Goal: Use online tool/utility: Utilize a website feature to perform a specific function

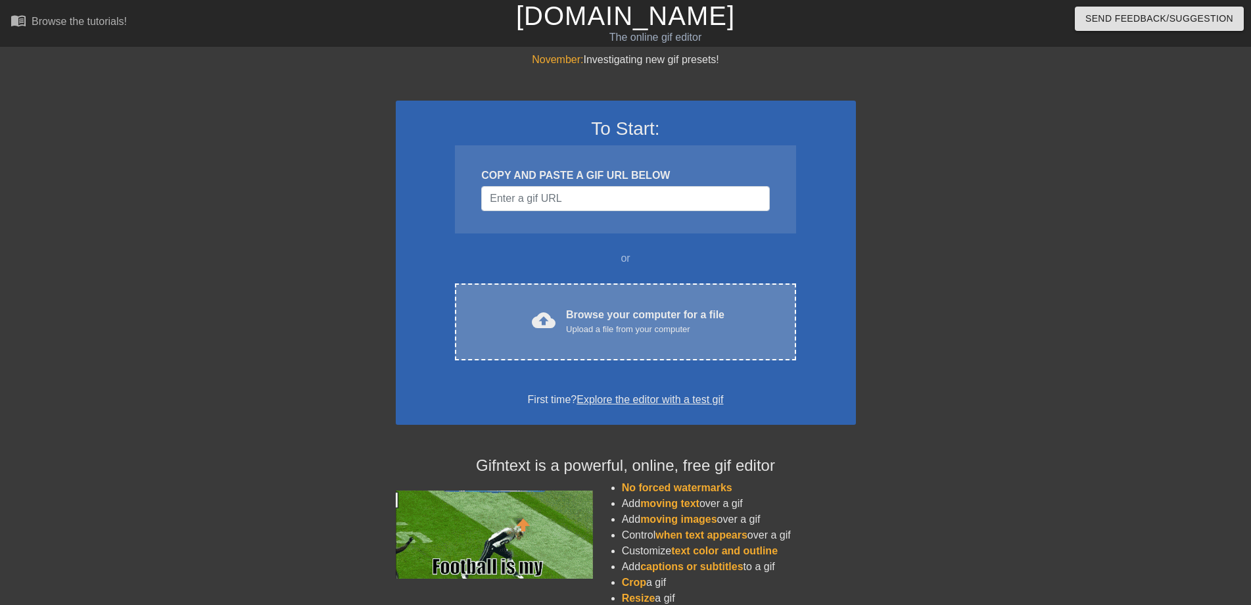
click at [571, 328] on div "Upload a file from your computer" at bounding box center [645, 329] width 158 height 13
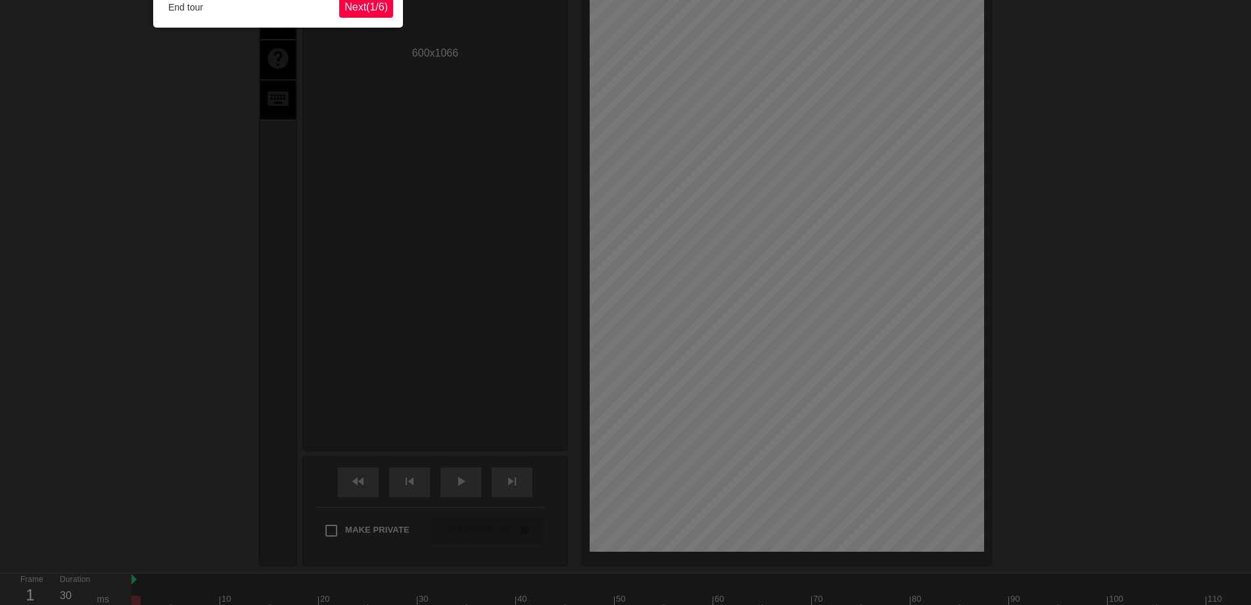
scroll to position [32, 0]
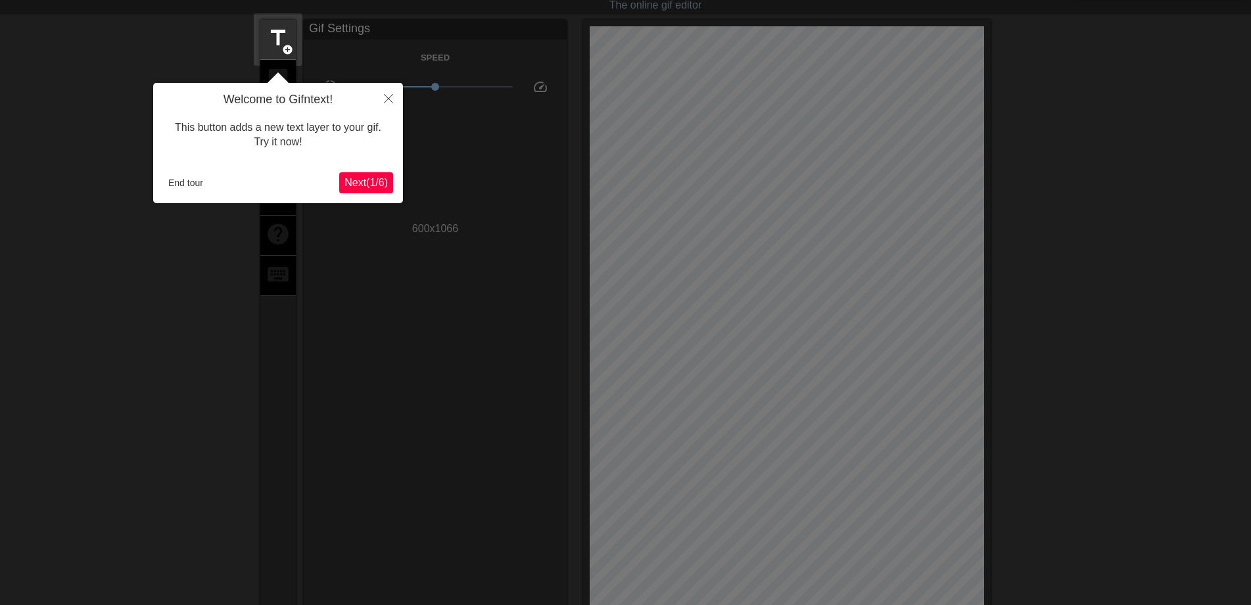
click at [366, 183] on span "Next ( 1 / 6 )" at bounding box center [366, 182] width 43 height 11
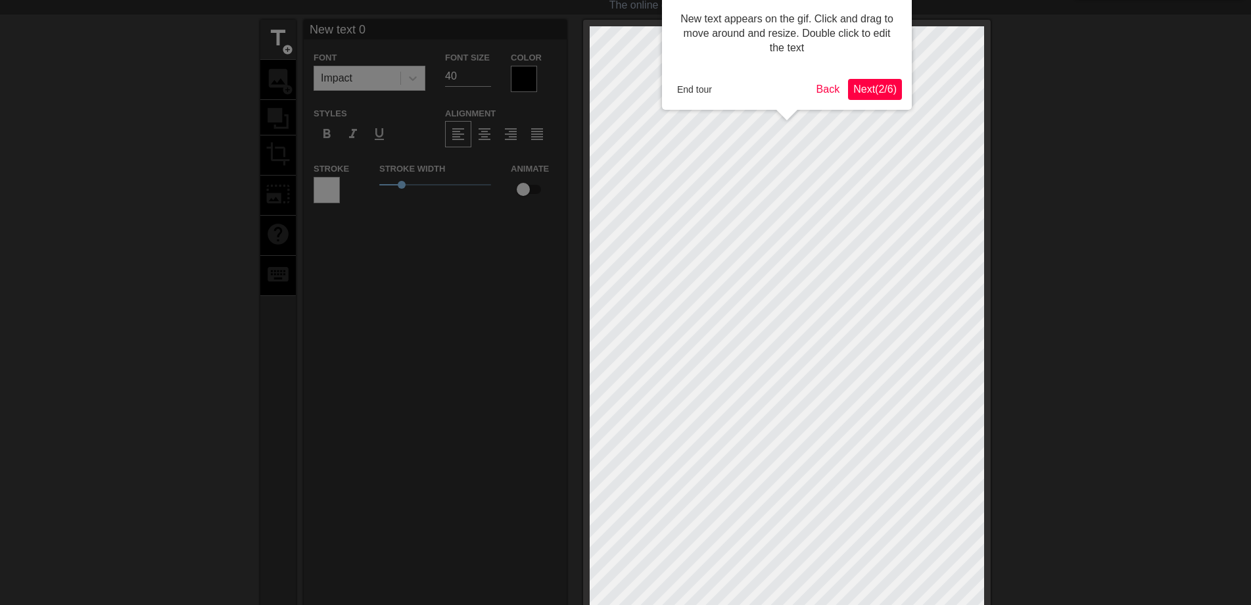
scroll to position [0, 0]
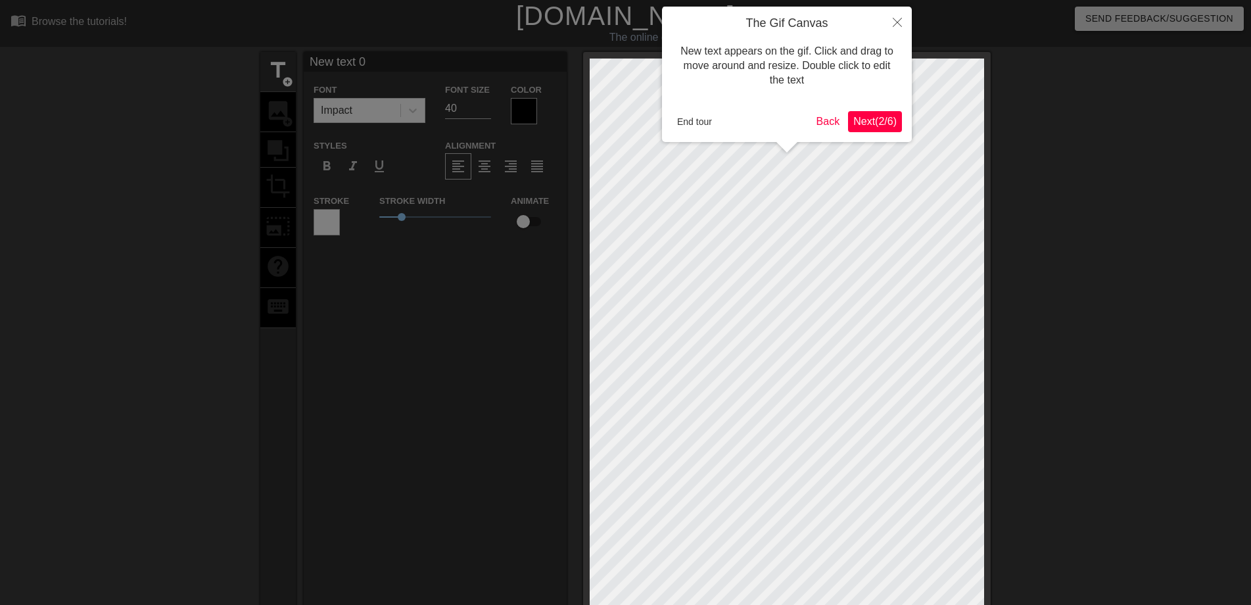
click at [879, 122] on span "Next ( 2 / 6 )" at bounding box center [875, 121] width 43 height 11
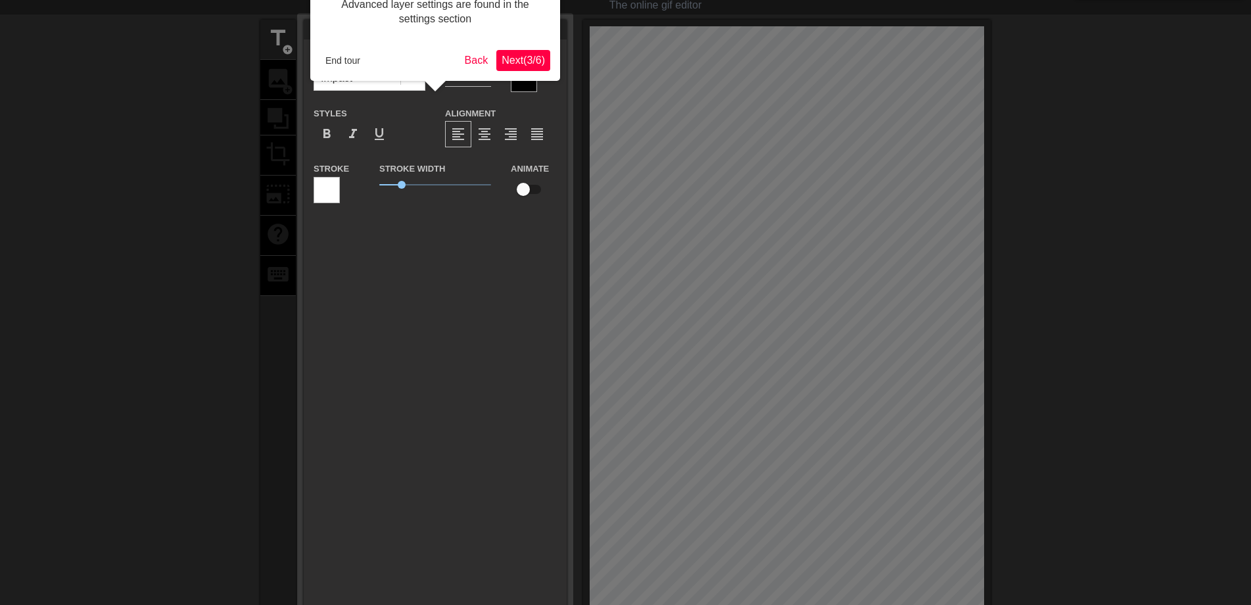
click at [523, 59] on span "Next ( 3 / 6 )" at bounding box center [523, 60] width 43 height 11
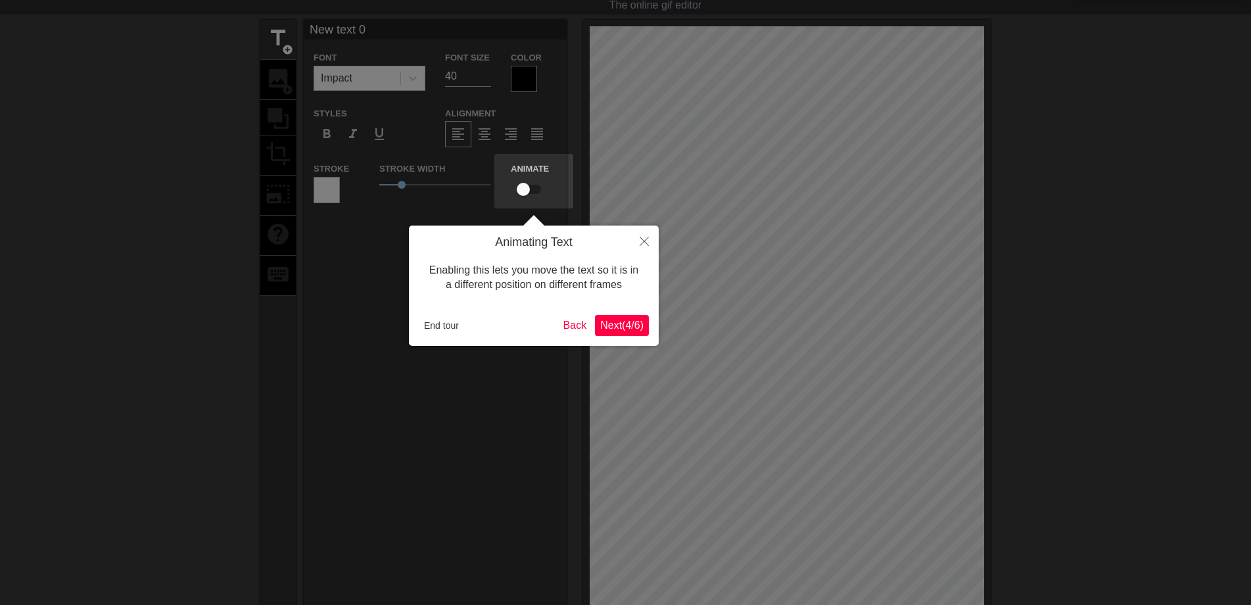
scroll to position [0, 0]
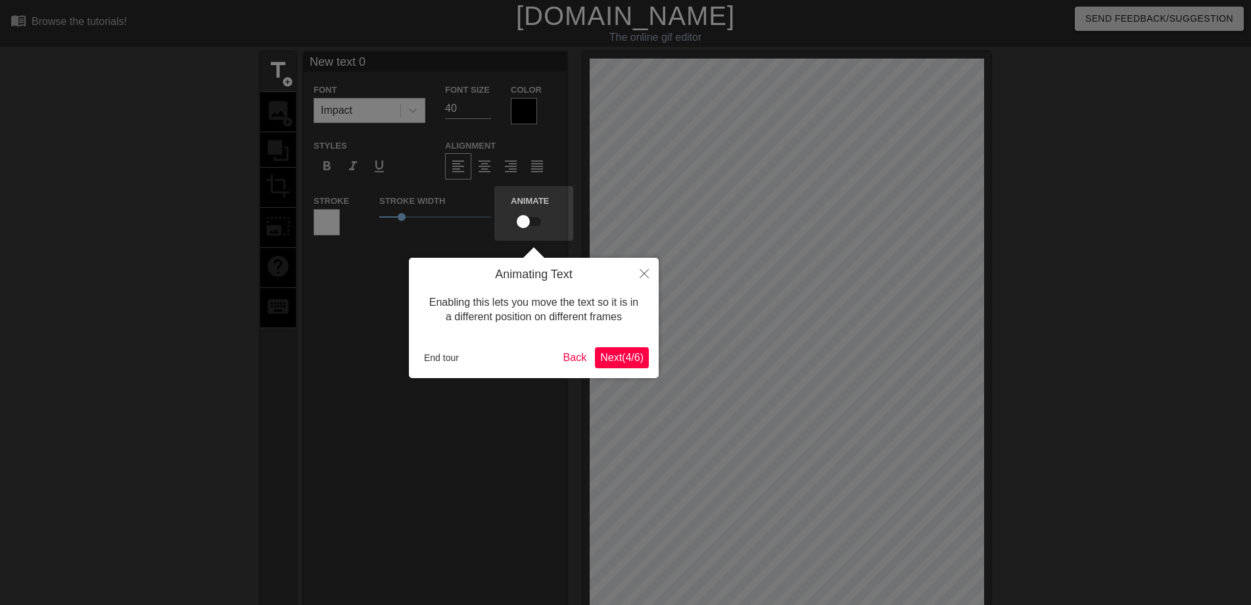
click at [628, 357] on span "Next ( 4 / 6 )" at bounding box center [621, 357] width 43 height 11
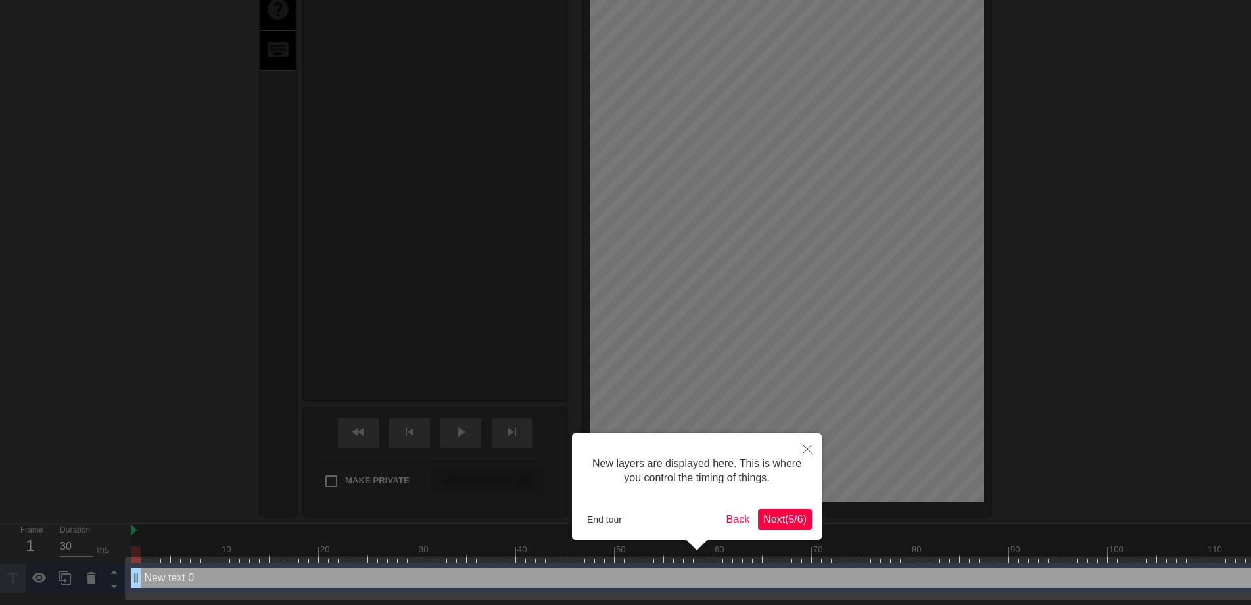
click at [779, 524] on span "Next ( 5 / 6 )" at bounding box center [784, 519] width 43 height 11
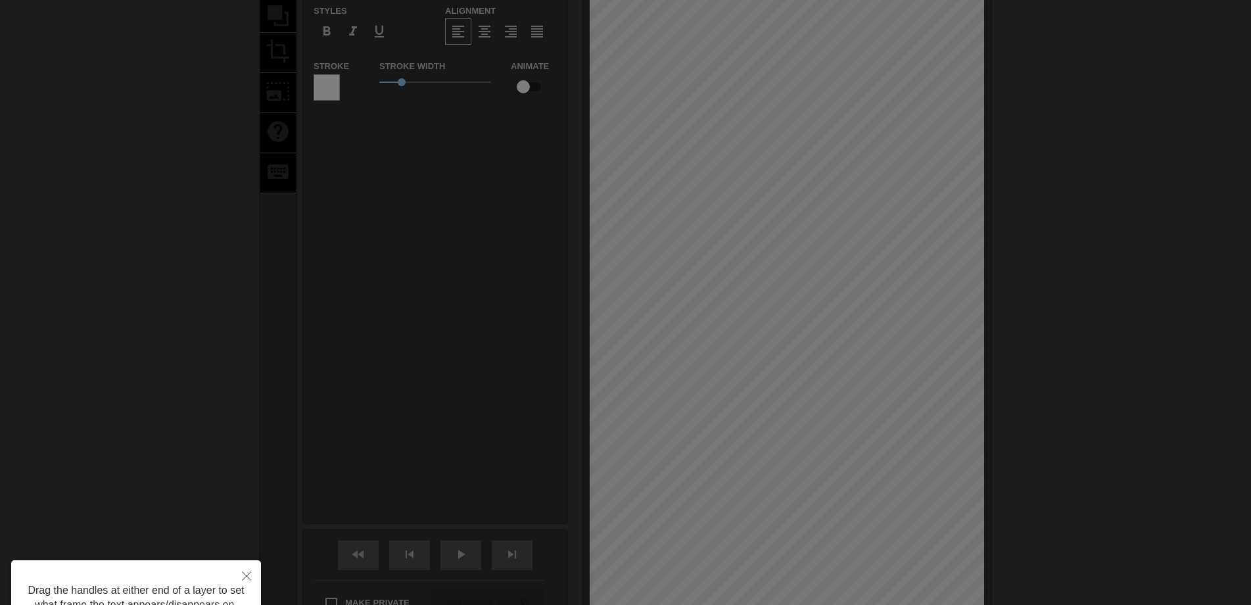
scroll to position [252, 0]
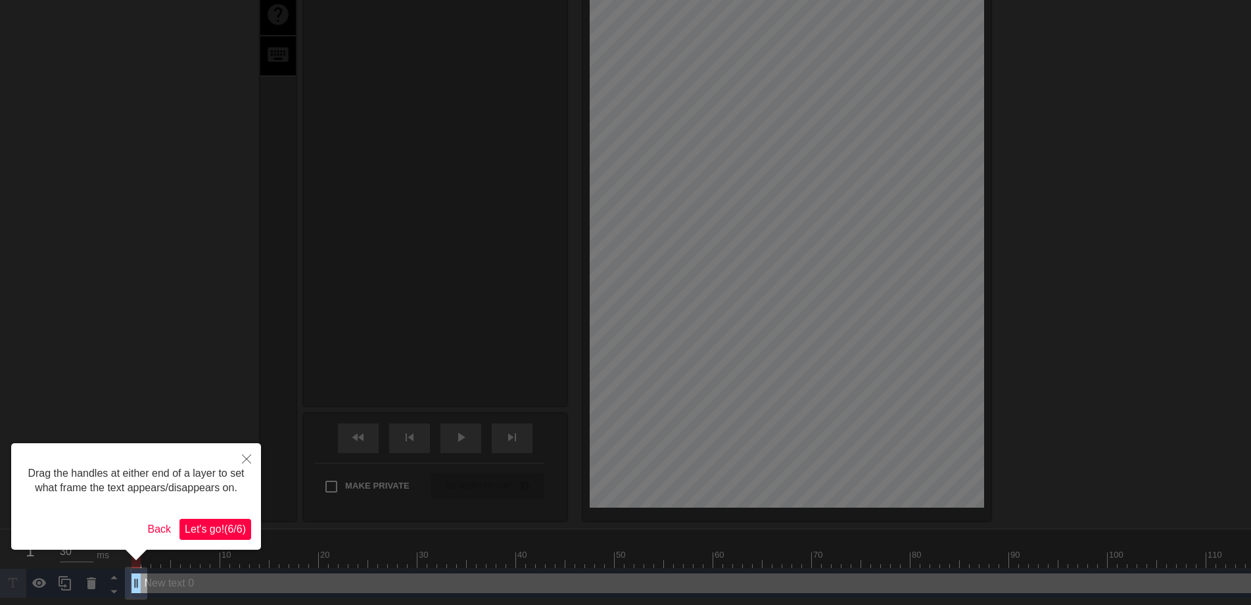
click at [226, 525] on span "Let's go! ( 6 / 6 )" at bounding box center [215, 528] width 61 height 11
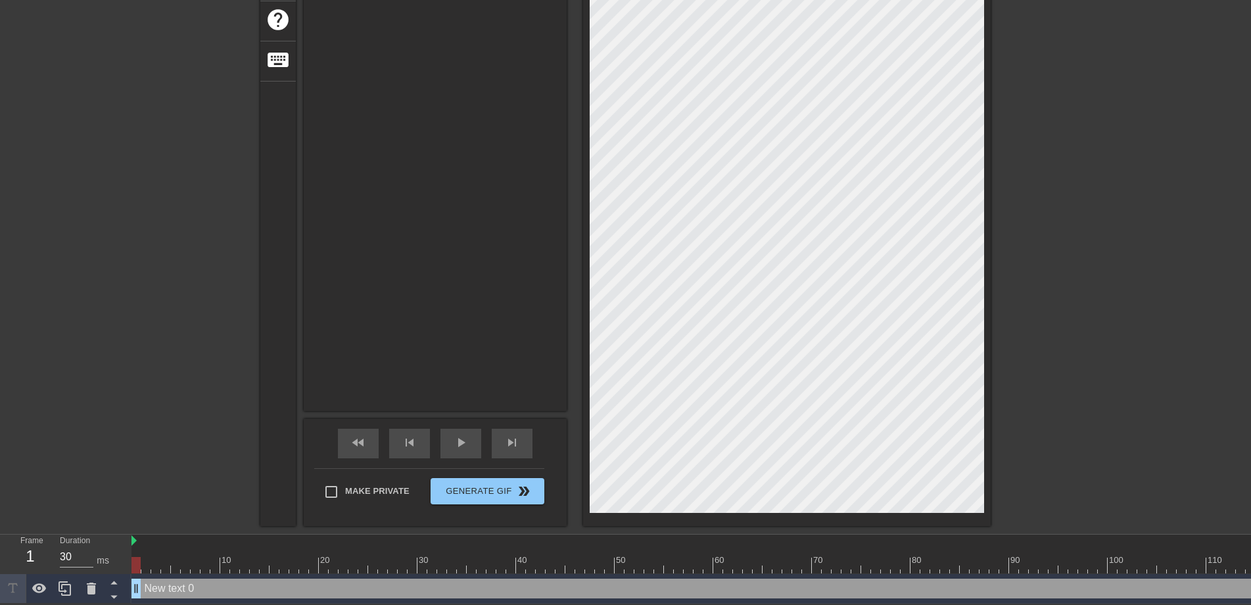
scroll to position [0, 0]
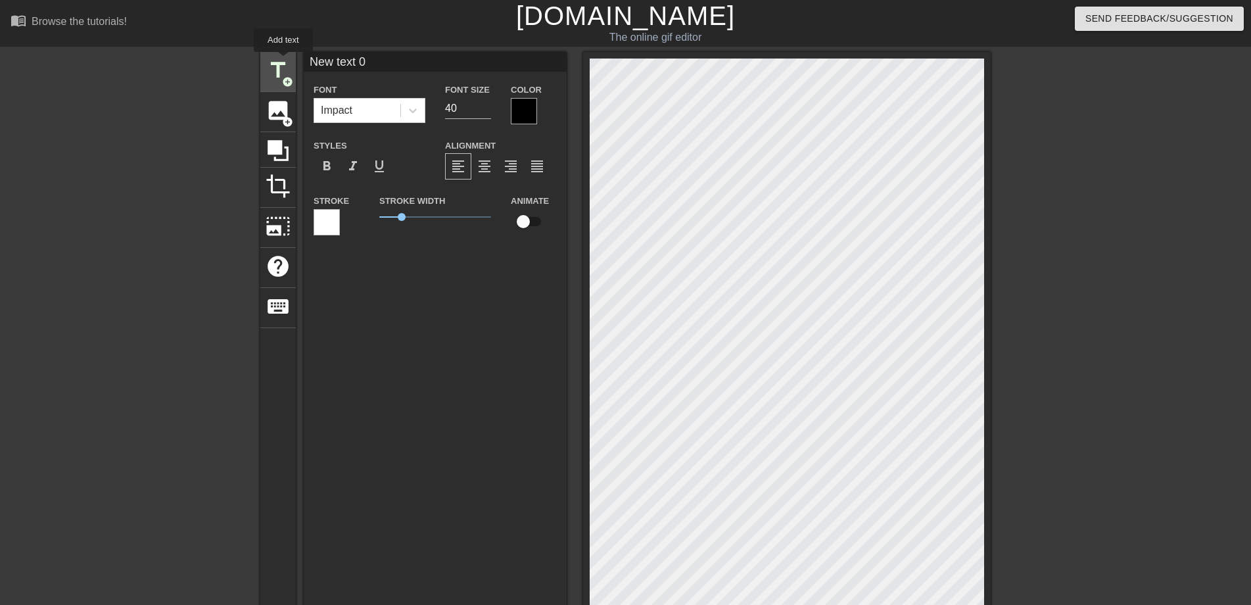
drag, startPoint x: 368, startPoint y: 56, endPoint x: 283, endPoint y: 61, distance: 85.0
click at [283, 61] on div "title add_circle image add_circle crop photo_size_select_large help keyboard Ne…" at bounding box center [625, 412] width 731 height 721
type input "早安"
click at [529, 112] on div at bounding box center [524, 111] width 26 height 26
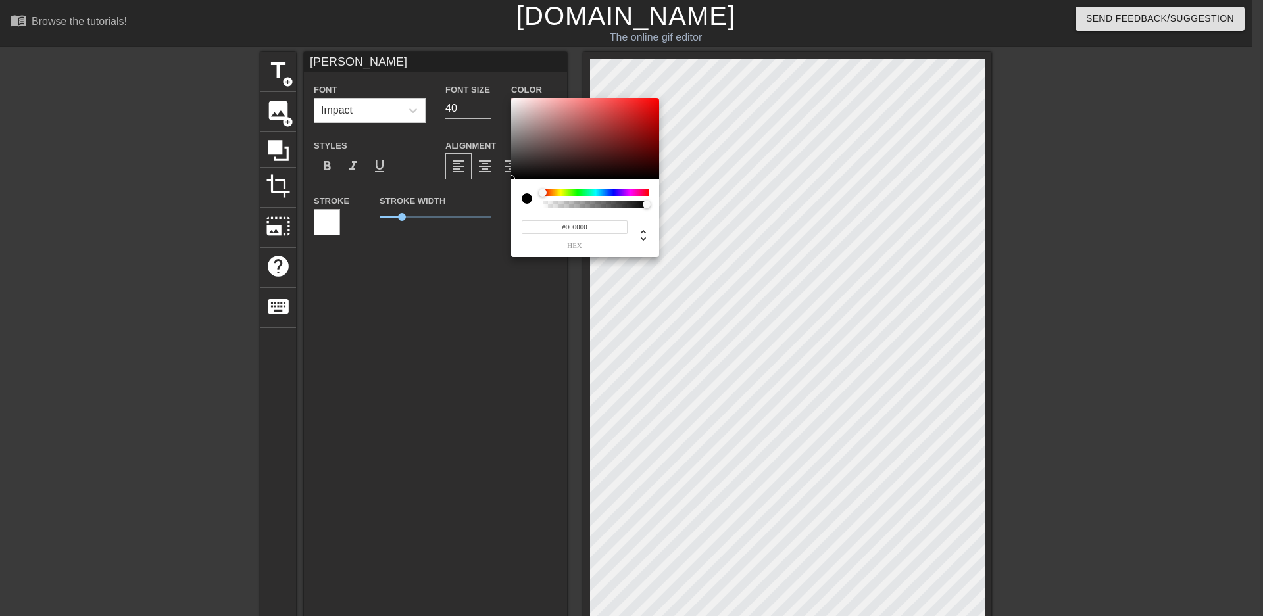
type input "#ED1414"
click at [646, 103] on div at bounding box center [585, 139] width 148 height 82
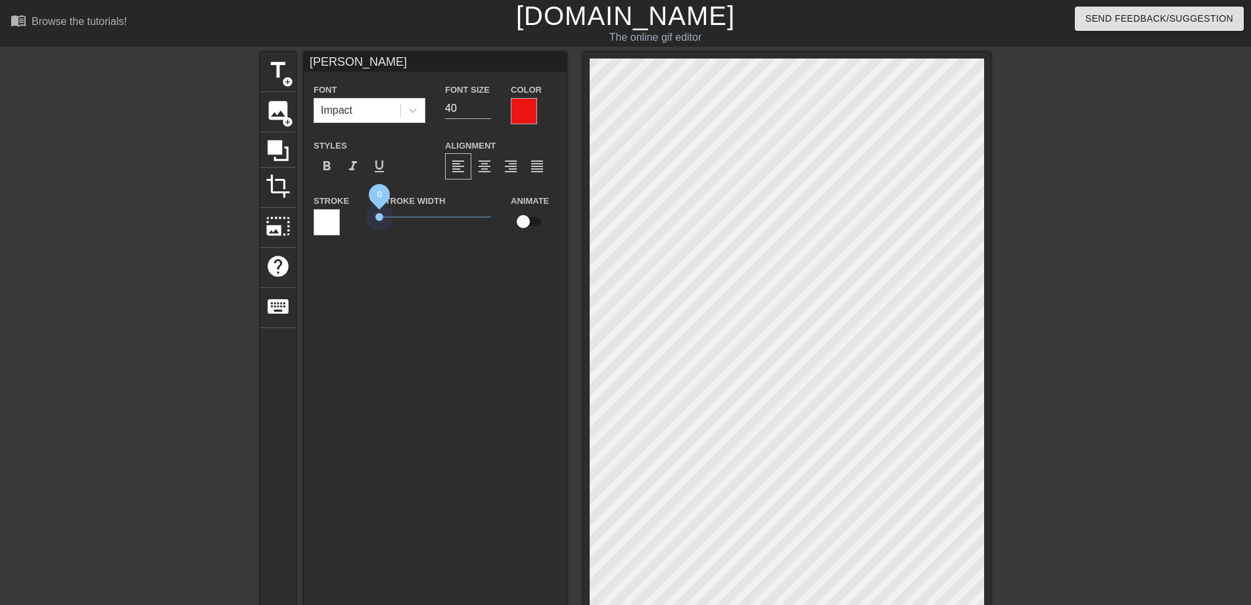
drag, startPoint x: 401, startPoint y: 218, endPoint x: 359, endPoint y: 214, distance: 42.3
click at [359, 214] on div "Stroke Stroke Width 0 Animate" at bounding box center [435, 220] width 263 height 55
click at [486, 105] on input "41" at bounding box center [468, 108] width 46 height 21
click at [486, 105] on input "42" at bounding box center [468, 108] width 46 height 21
click at [486, 105] on input "43" at bounding box center [468, 108] width 46 height 21
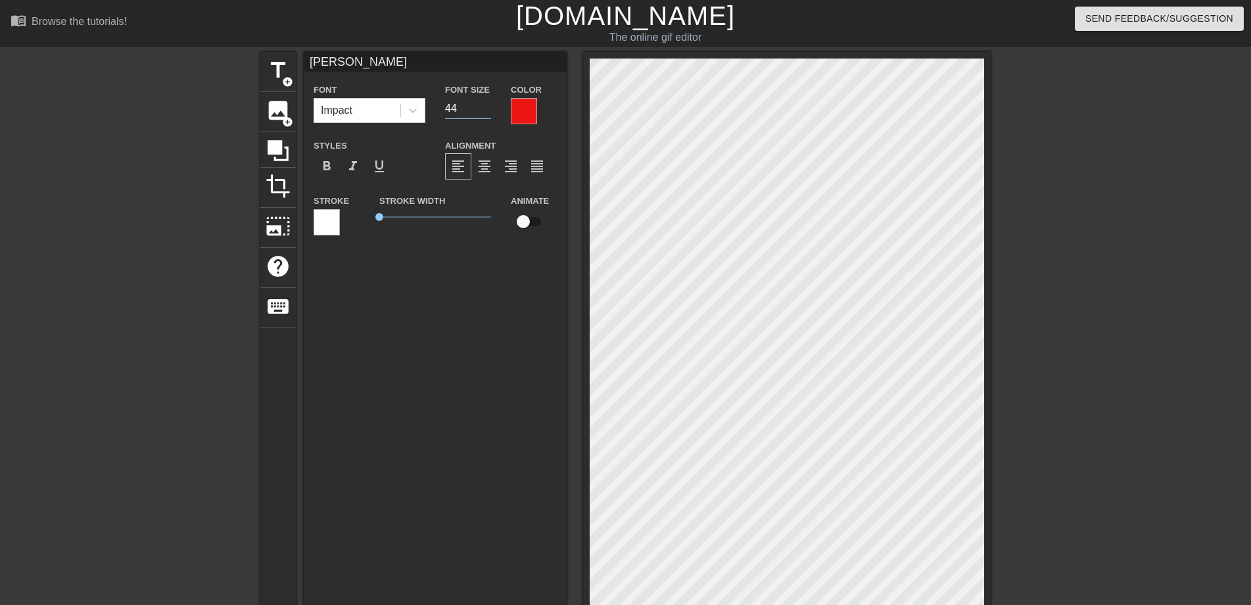
click at [486, 105] on input "44" at bounding box center [468, 108] width 46 height 21
type input "77"
click at [486, 105] on input "77" at bounding box center [468, 108] width 46 height 21
click at [330, 160] on span "format_bold" at bounding box center [327, 166] width 16 height 16
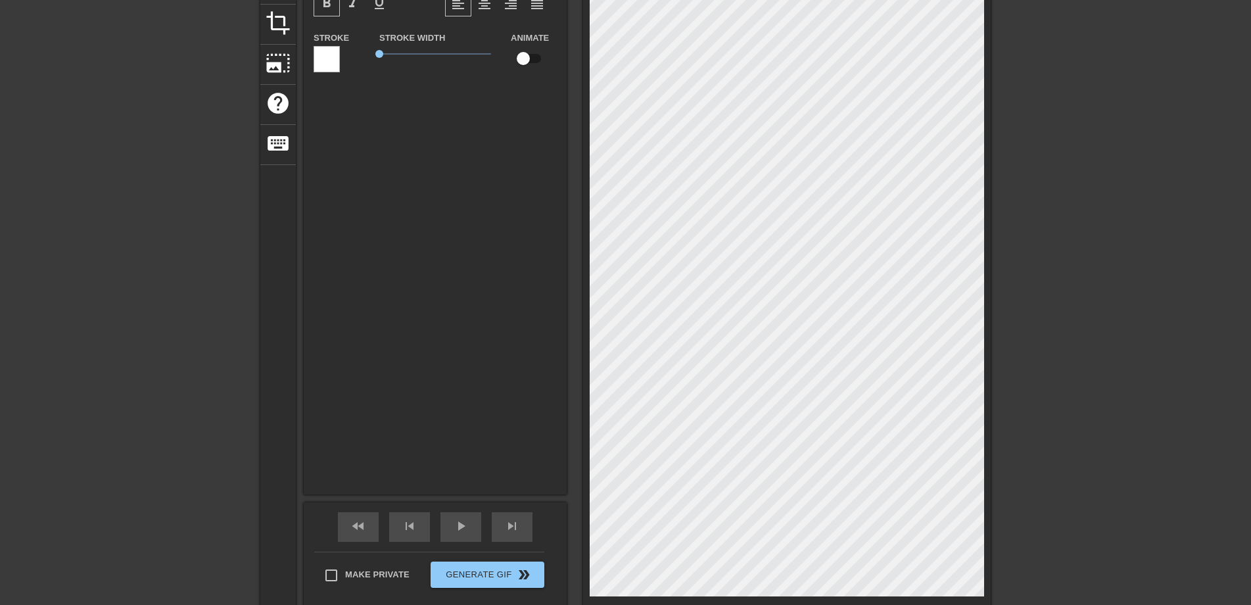
scroll to position [197, 0]
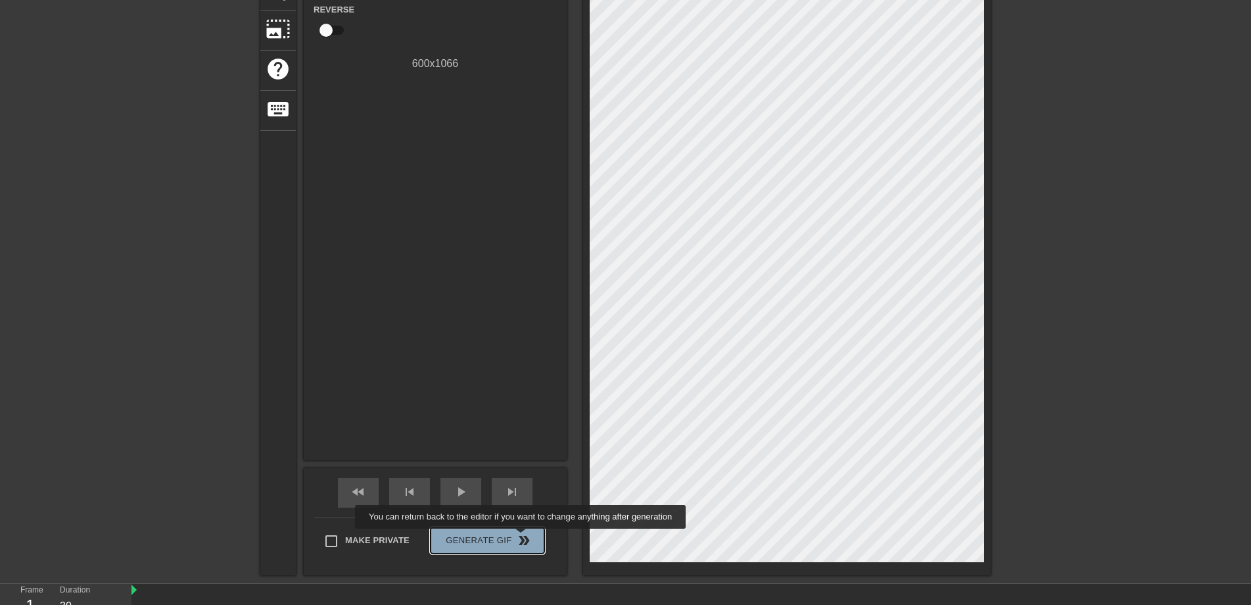
click at [522, 538] on span "double_arrow" at bounding box center [524, 541] width 16 height 16
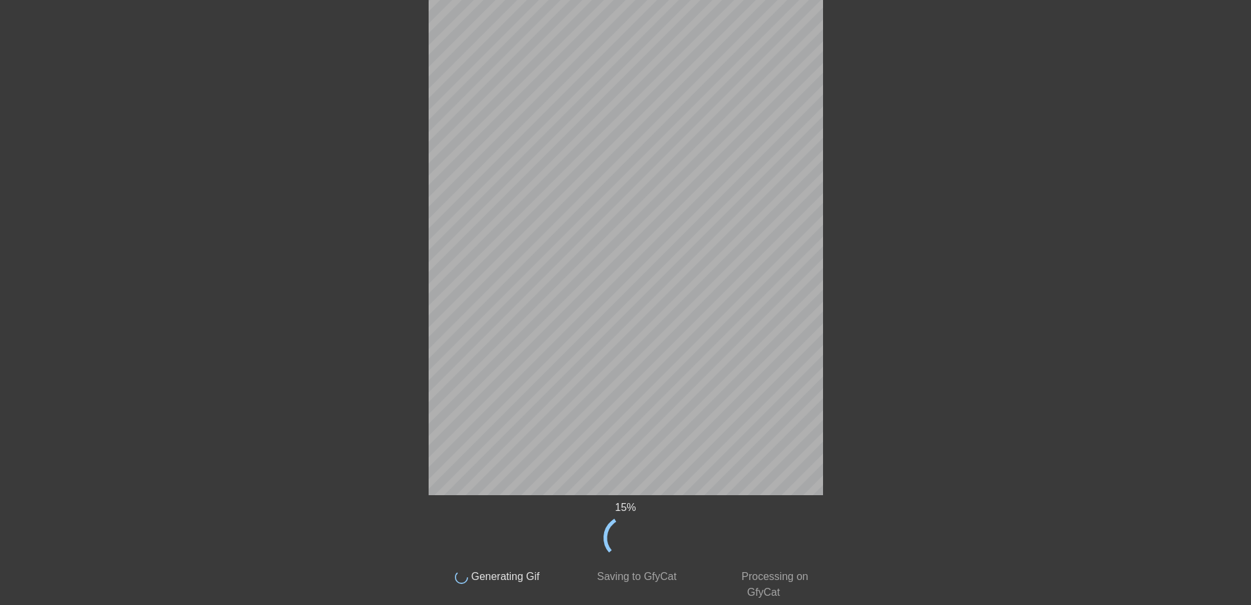
scroll to position [0, 0]
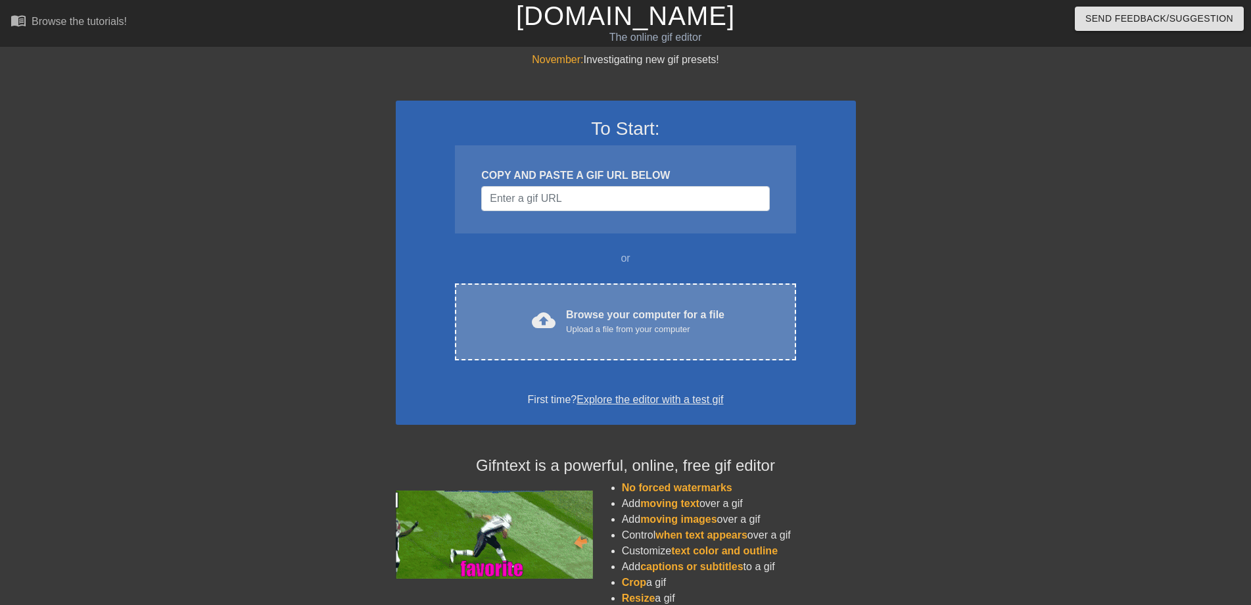
click at [579, 345] on div "cloud_upload Browse your computer for a file Upload a file from your computer C…" at bounding box center [625, 321] width 341 height 77
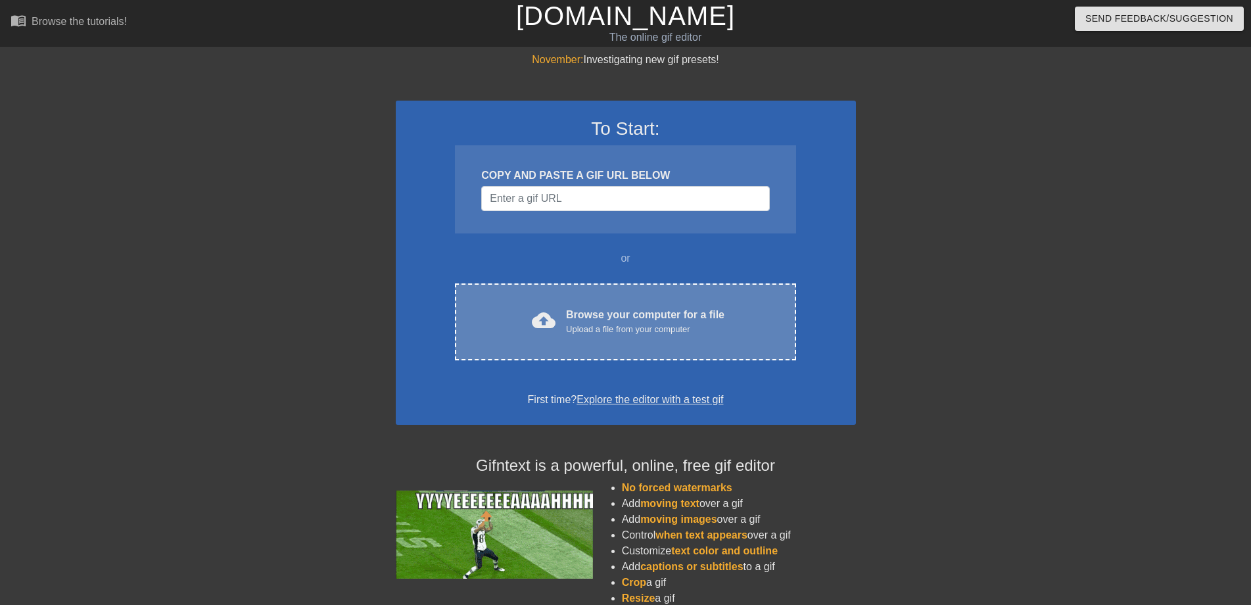
click at [602, 318] on div "Browse your computer for a file Upload a file from your computer" at bounding box center [645, 321] width 158 height 29
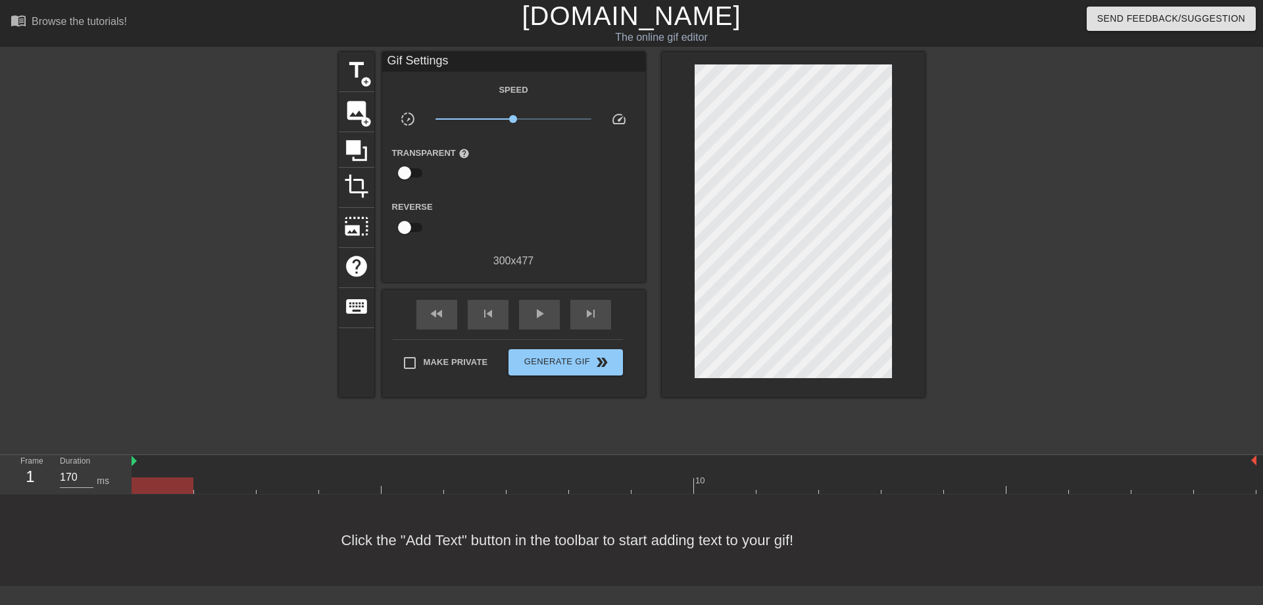
click at [435, 64] on div "Gif Settings" at bounding box center [513, 62] width 263 height 20
click at [473, 67] on div "Gif Settings" at bounding box center [513, 62] width 263 height 20
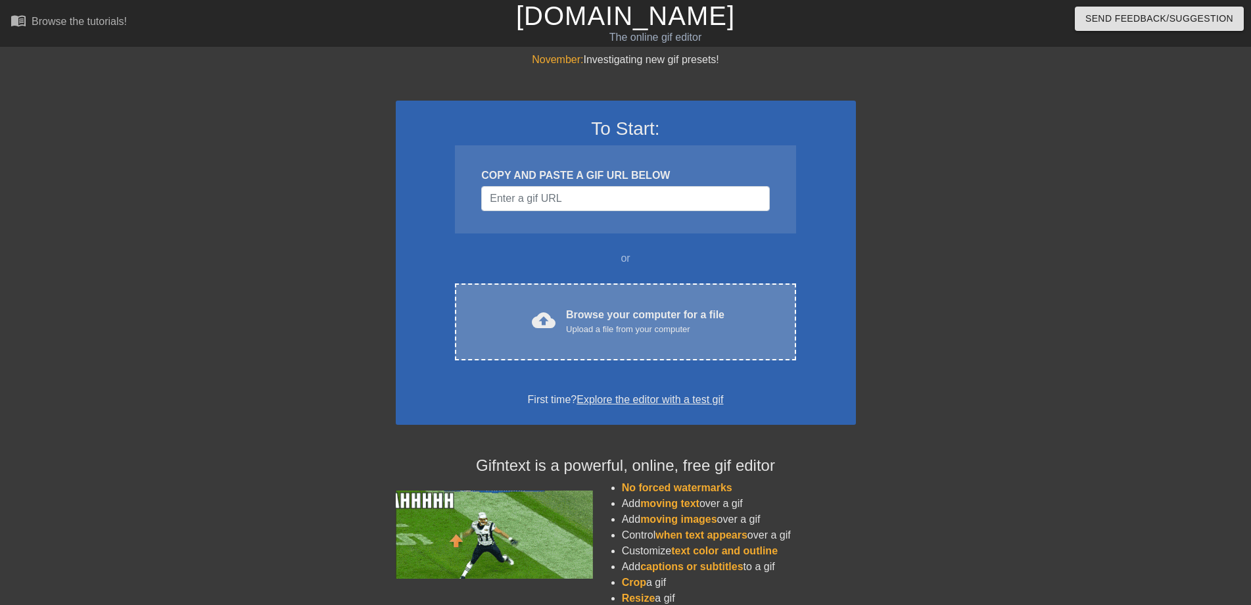
click at [571, 323] on div "Upload a file from your computer" at bounding box center [645, 329] width 158 height 13
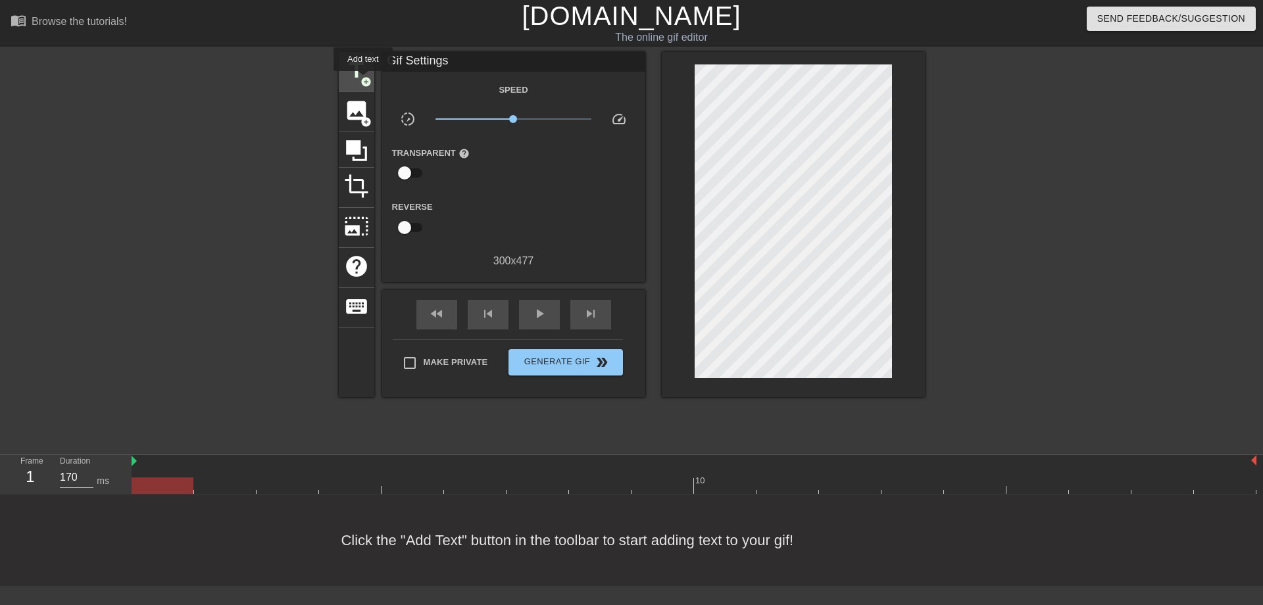
click at [363, 80] on span "add_circle" at bounding box center [365, 81] width 11 height 11
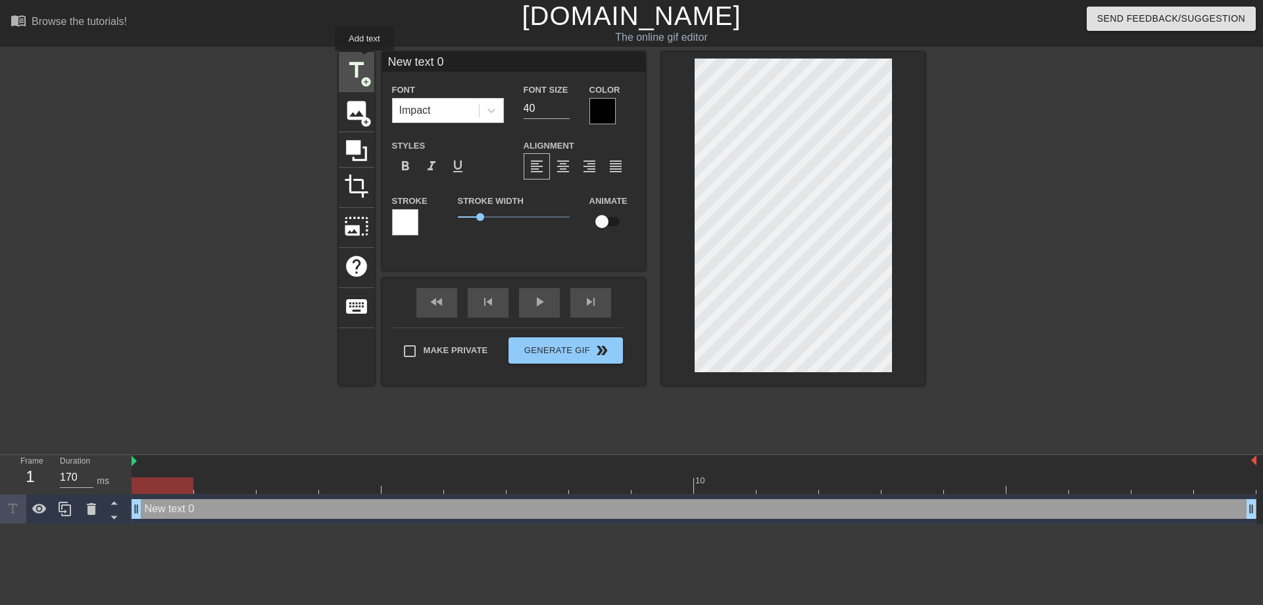
drag, startPoint x: 454, startPoint y: 62, endPoint x: 364, endPoint y: 60, distance: 89.5
click at [364, 60] on div "title add_circle image add_circle crop photo_size_select_large help keyboard Ne…" at bounding box center [632, 218] width 586 height 333
type input "早"
click at [592, 103] on div at bounding box center [602, 111] width 26 height 26
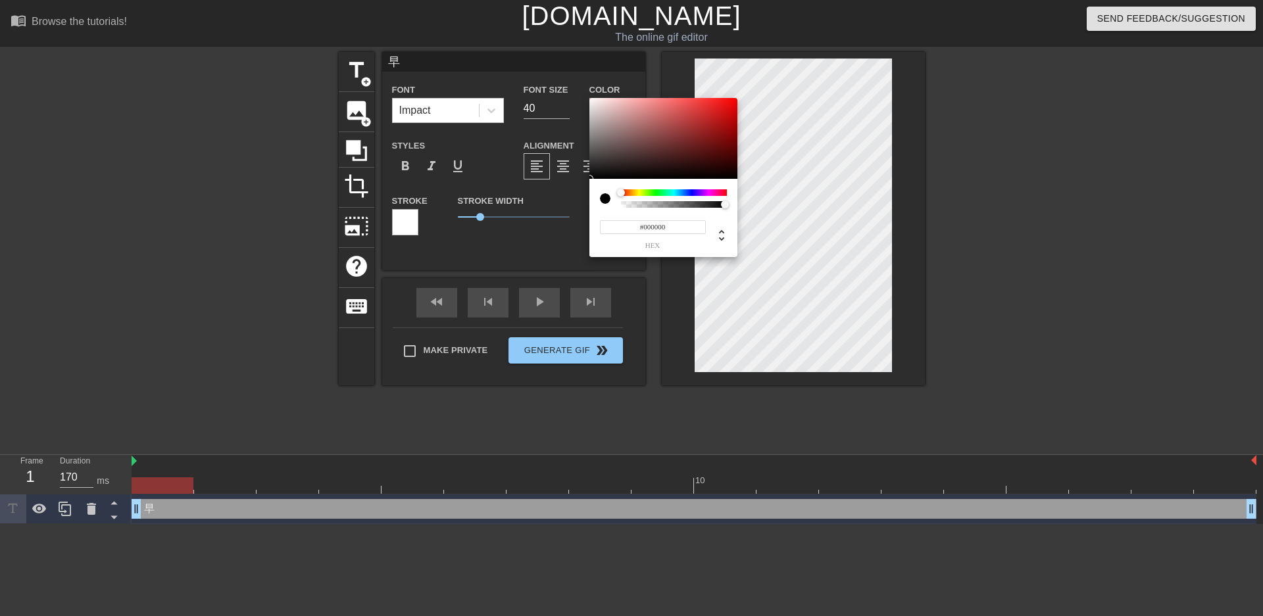
type input "#ED0F0F"
click at [727, 103] on div at bounding box center [663, 139] width 148 height 82
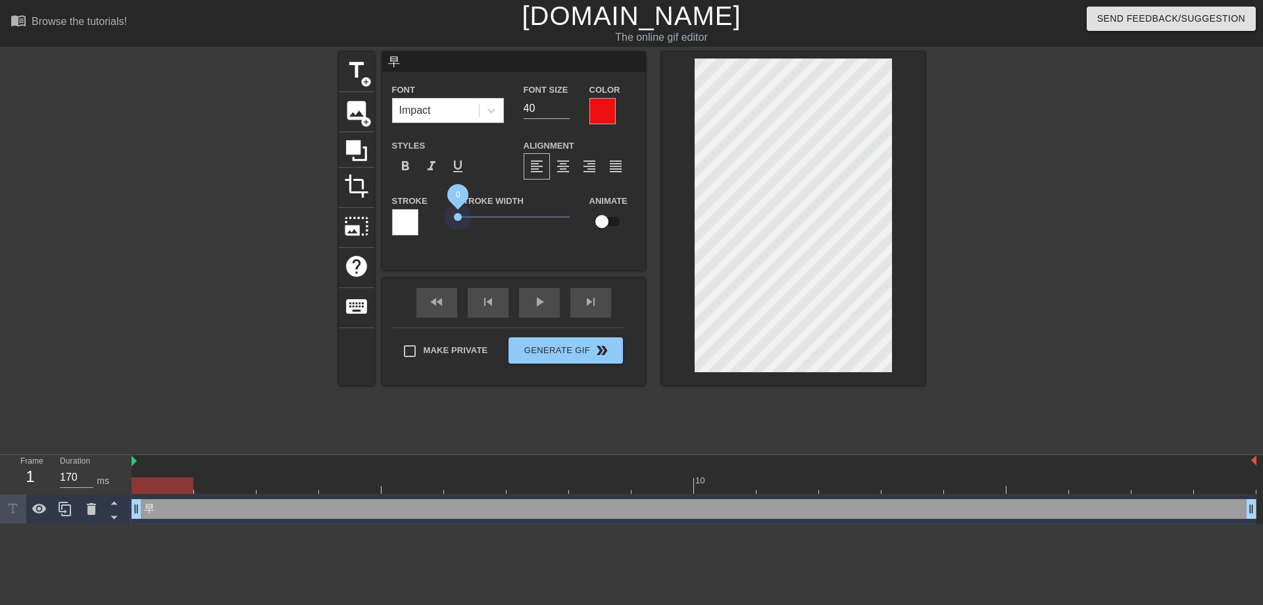
drag, startPoint x: 478, startPoint y: 218, endPoint x: 442, endPoint y: 214, distance: 36.3
click at [442, 214] on div "Stroke Stroke Width 0 Animate" at bounding box center [513, 220] width 263 height 55
click at [399, 166] on span "format_bold" at bounding box center [405, 166] width 16 height 16
click at [569, 105] on input "62" at bounding box center [546, 108] width 46 height 21
click at [566, 114] on input "61" at bounding box center [546, 108] width 46 height 21
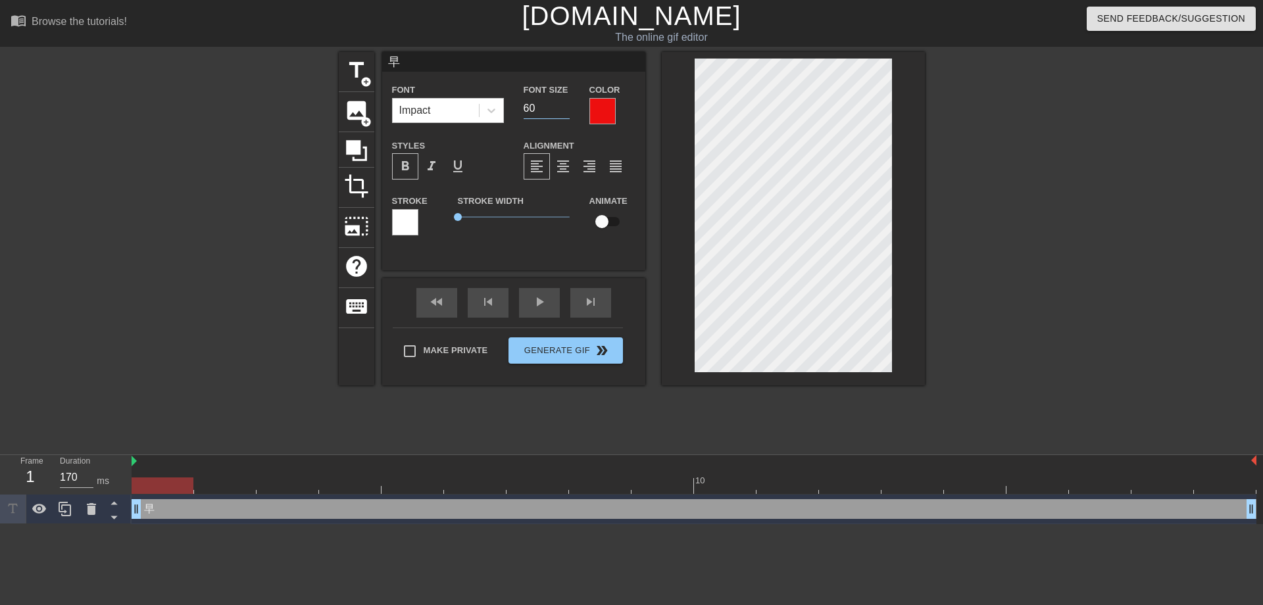
type input "60"
click at [566, 114] on input "60" at bounding box center [546, 108] width 46 height 21
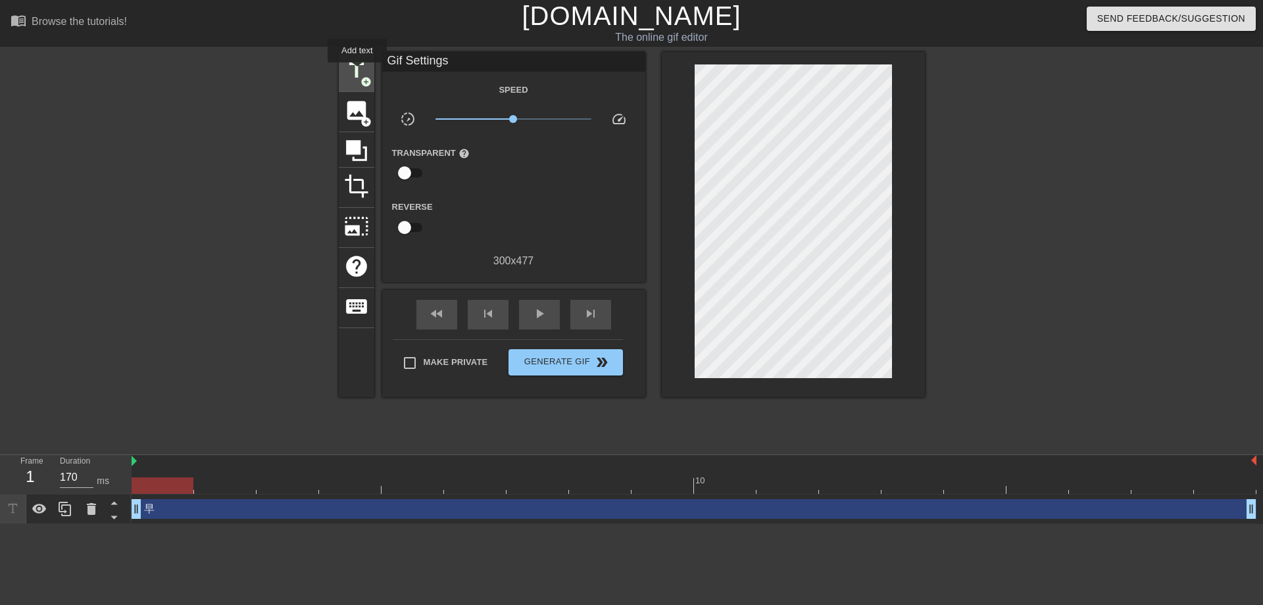
click at [357, 72] on span "title" at bounding box center [356, 70] width 25 height 25
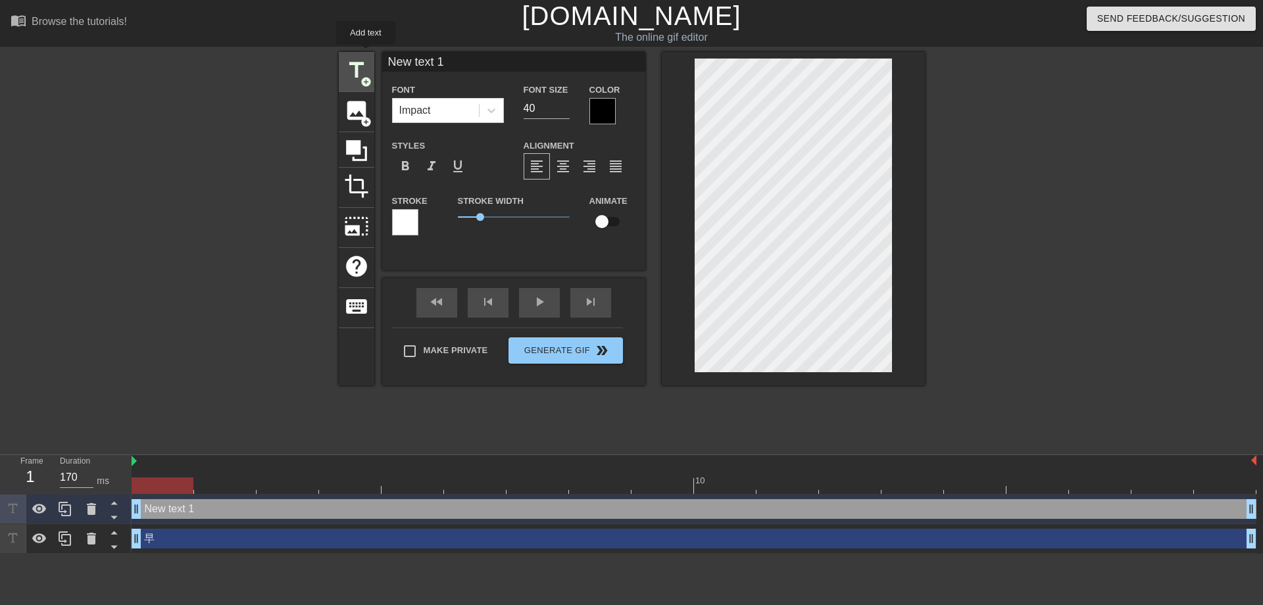
drag, startPoint x: 451, startPoint y: 66, endPoint x: 366, endPoint y: 54, distance: 86.3
click at [366, 54] on div "title add_circle image add_circle crop photo_size_select_large help keyboard Ne…" at bounding box center [632, 218] width 586 height 333
type input "安"
click at [599, 114] on div at bounding box center [602, 111] width 26 height 26
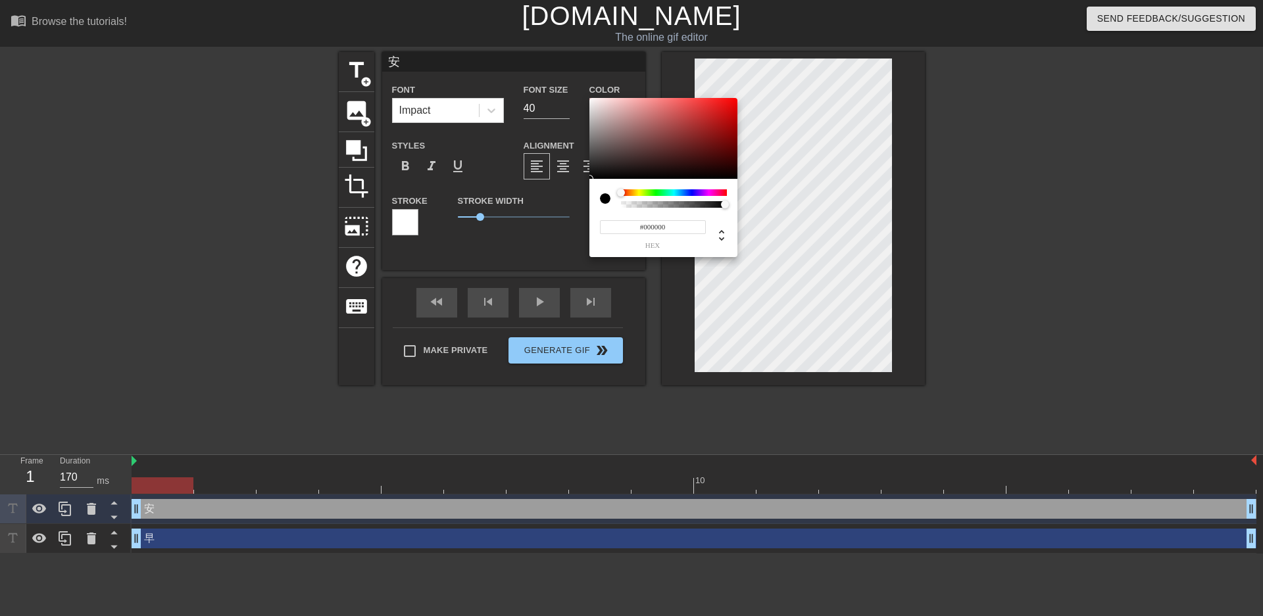
type input "#DD1111"
click at [725, 109] on div at bounding box center [663, 139] width 148 height 82
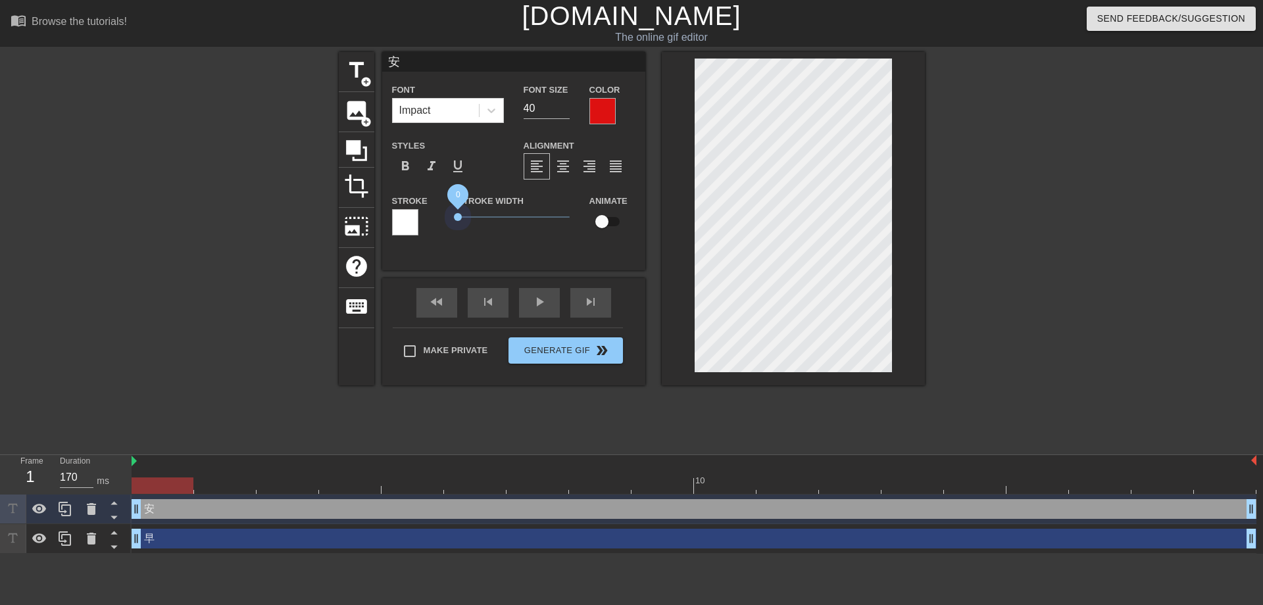
drag, startPoint x: 481, startPoint y: 214, endPoint x: 433, endPoint y: 216, distance: 48.7
click at [433, 216] on div "Stroke Stroke Width 0 Animate" at bounding box center [513, 220] width 263 height 55
click at [397, 167] on span "format_bold" at bounding box center [405, 166] width 16 height 16
click at [568, 104] on input "54" at bounding box center [546, 108] width 46 height 21
click at [568, 104] on input "55" at bounding box center [546, 108] width 46 height 21
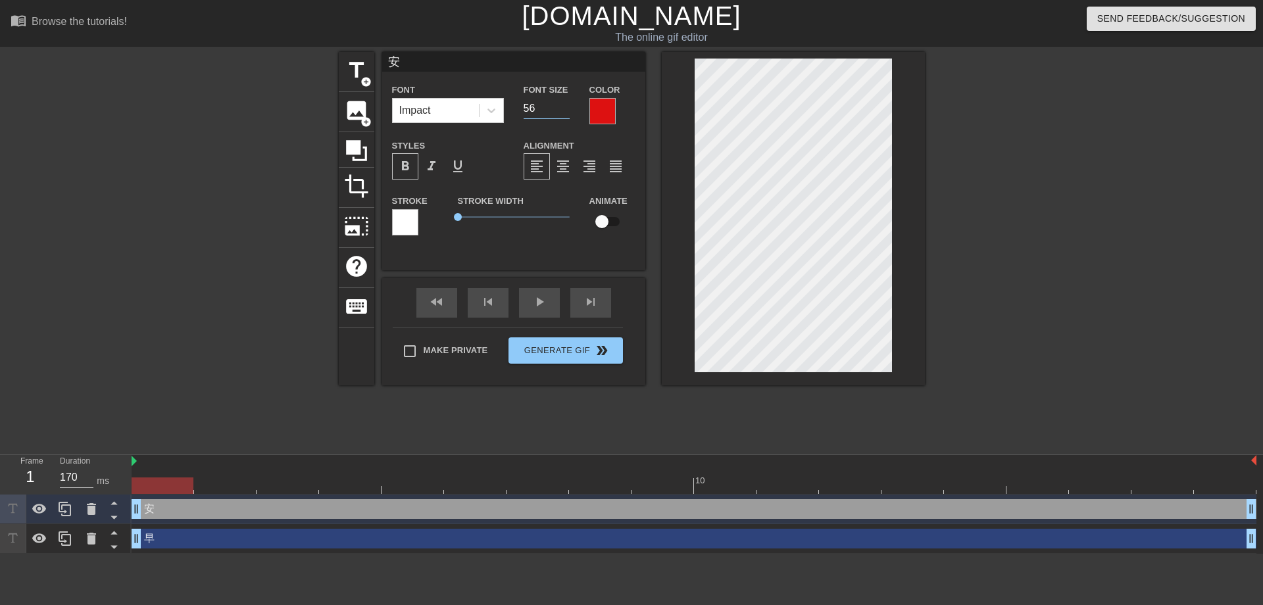
click at [568, 104] on input "56" at bounding box center [546, 108] width 46 height 21
click at [568, 104] on input "57" at bounding box center [546, 108] width 46 height 21
click at [568, 104] on input "58" at bounding box center [546, 108] width 46 height 21
click at [568, 104] on input "59" at bounding box center [546, 108] width 46 height 21
type input "60"
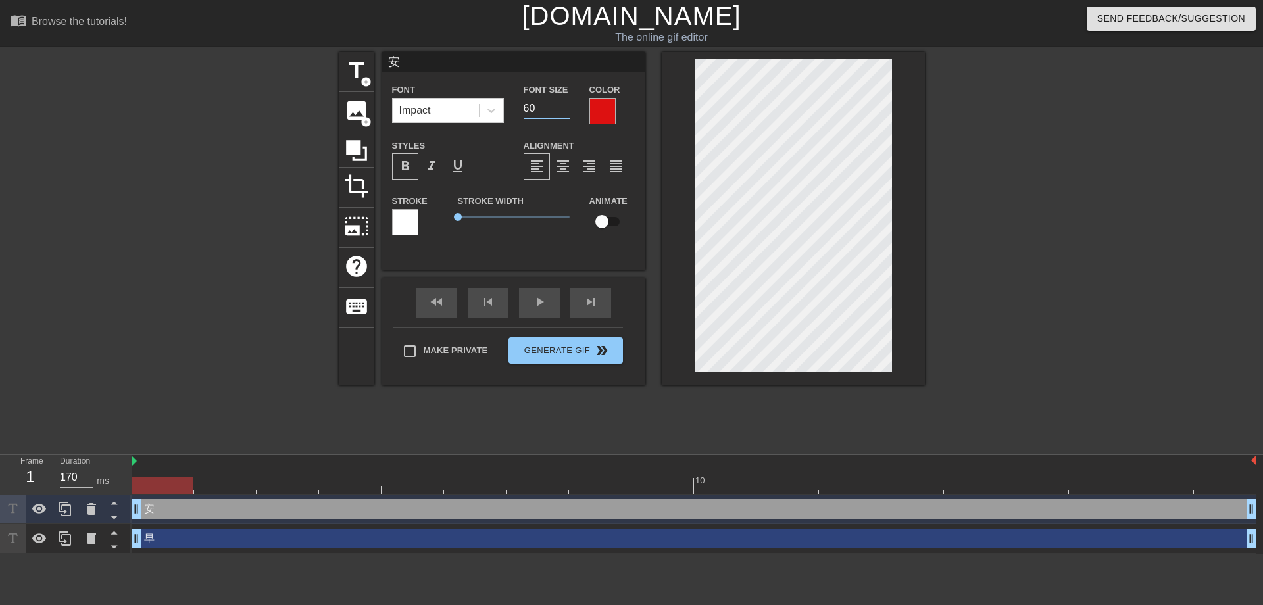
click at [568, 104] on input "60" at bounding box center [546, 108] width 46 height 21
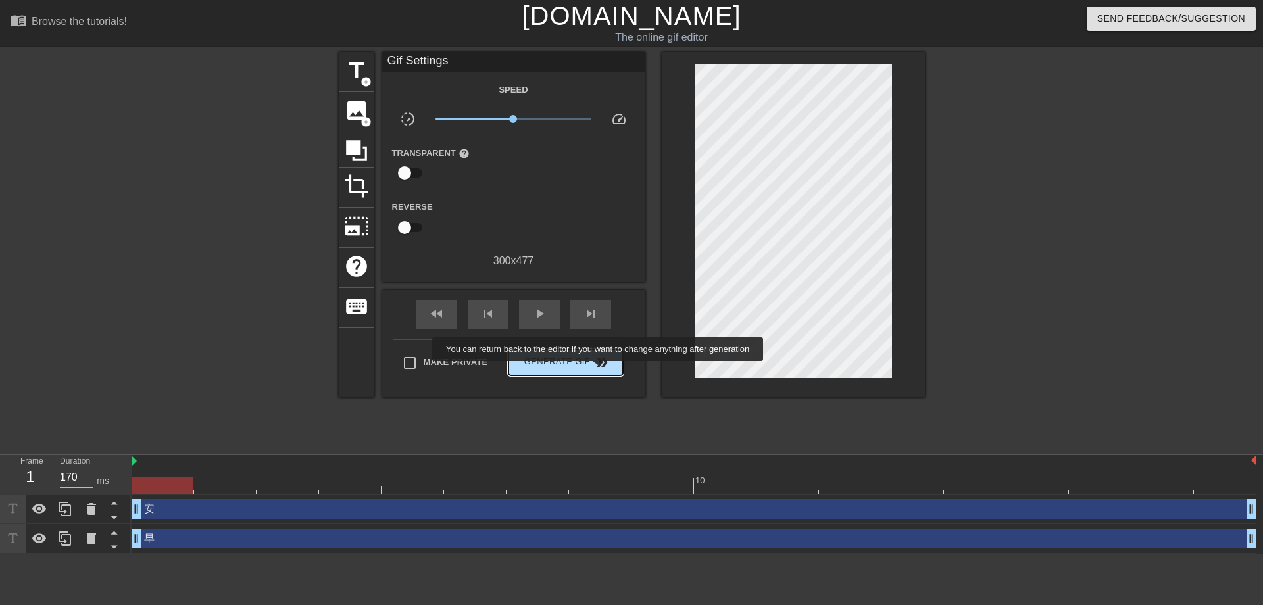
click at [599, 366] on span "double_arrow" at bounding box center [602, 362] width 16 height 16
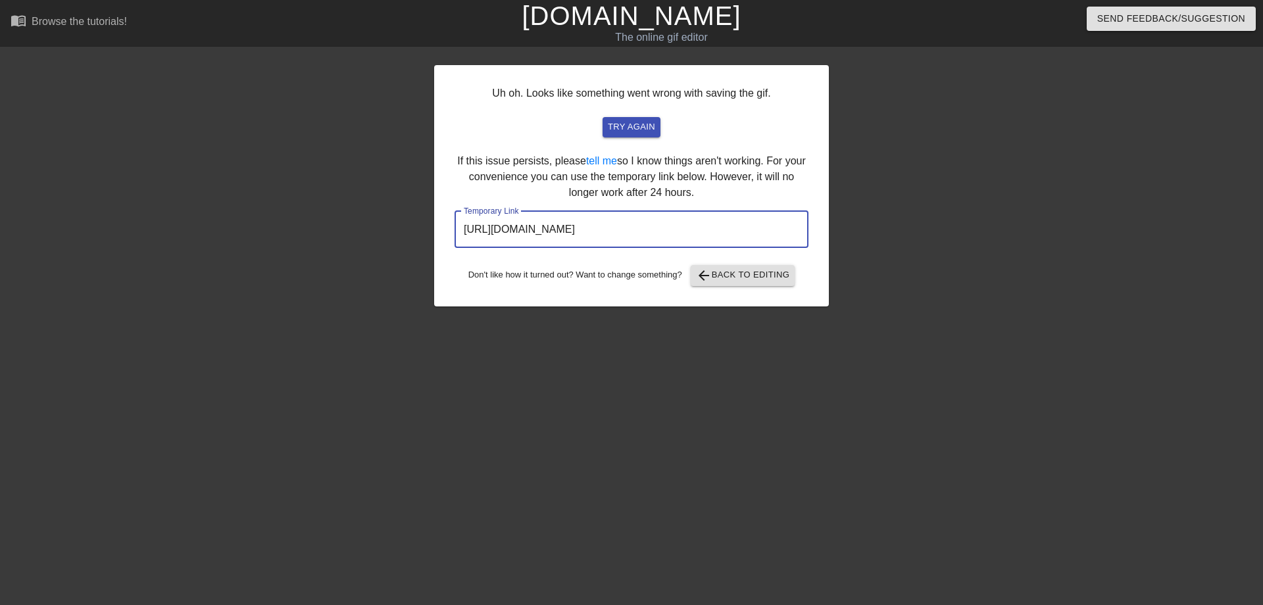
drag, startPoint x: 725, startPoint y: 231, endPoint x: 458, endPoint y: 225, distance: 266.4
click at [458, 224] on input "http://www.gifntext.com/temp_generations/Dr8azyYf.gif" at bounding box center [631, 229] width 354 height 37
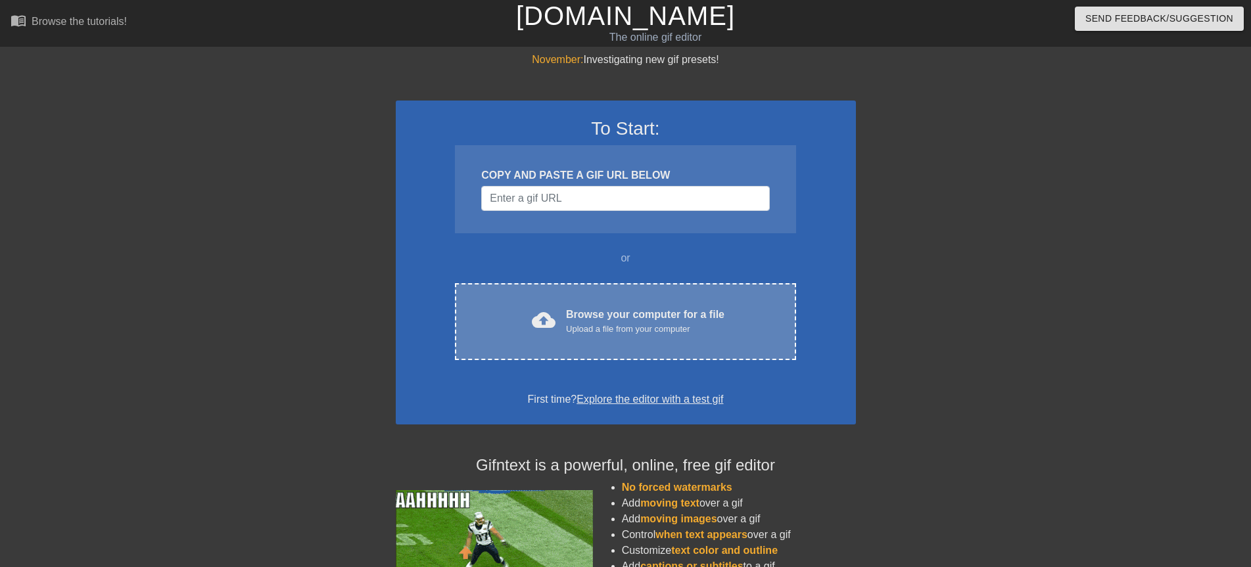
click at [540, 310] on span "cloud_upload" at bounding box center [544, 320] width 24 height 24
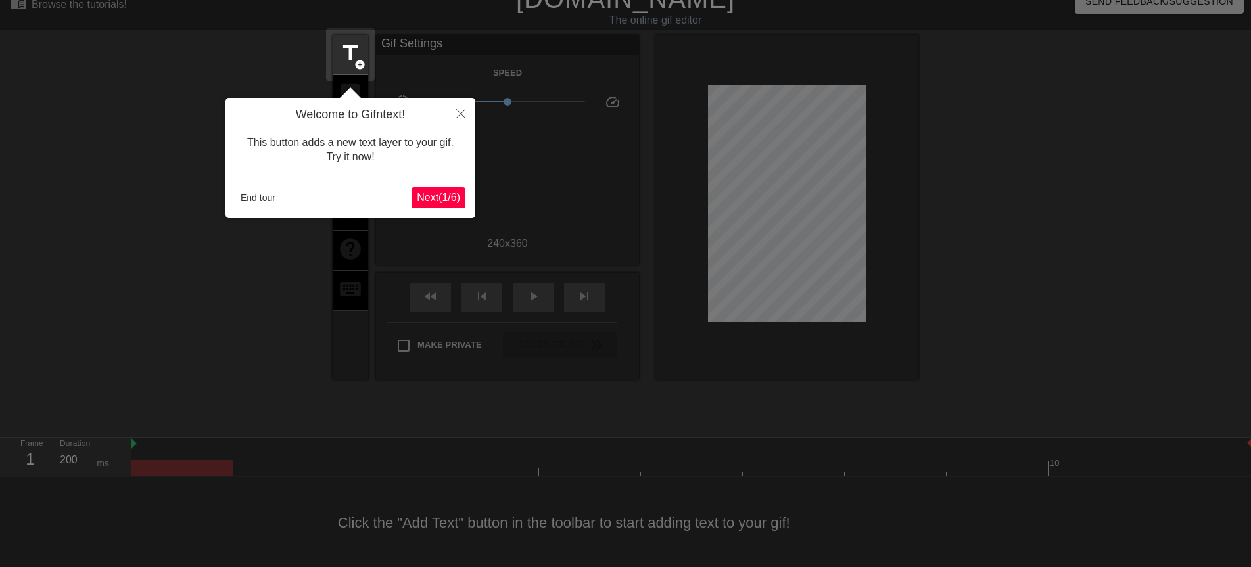
scroll to position [18, 0]
click at [447, 197] on span "Next ( 1 / 6 )" at bounding box center [438, 196] width 43 height 11
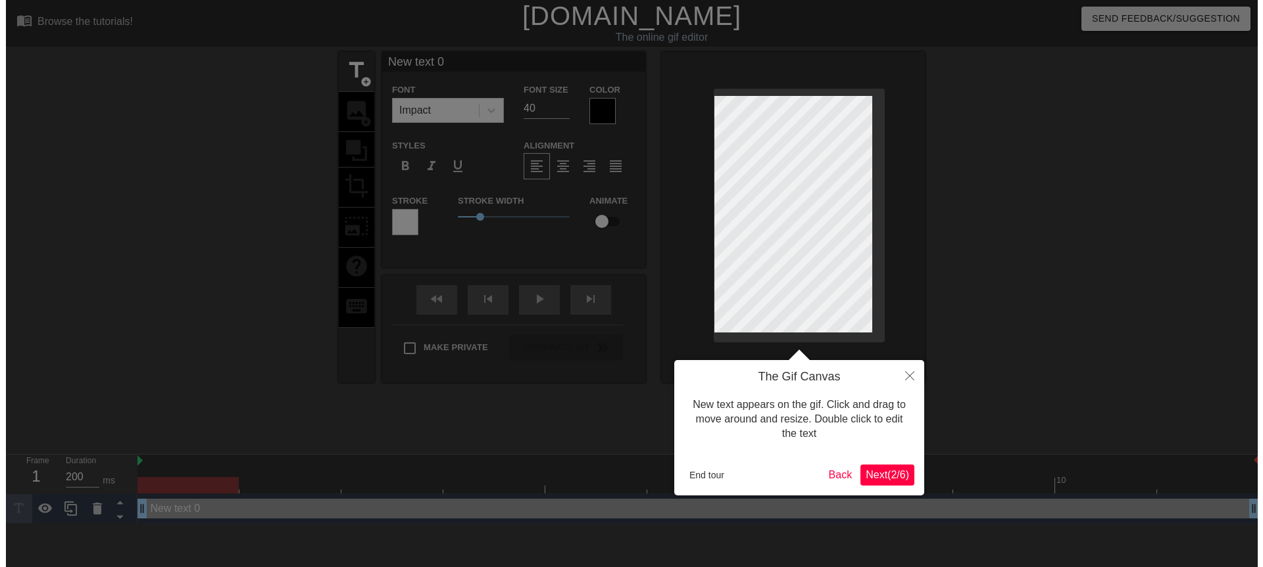
scroll to position [0, 0]
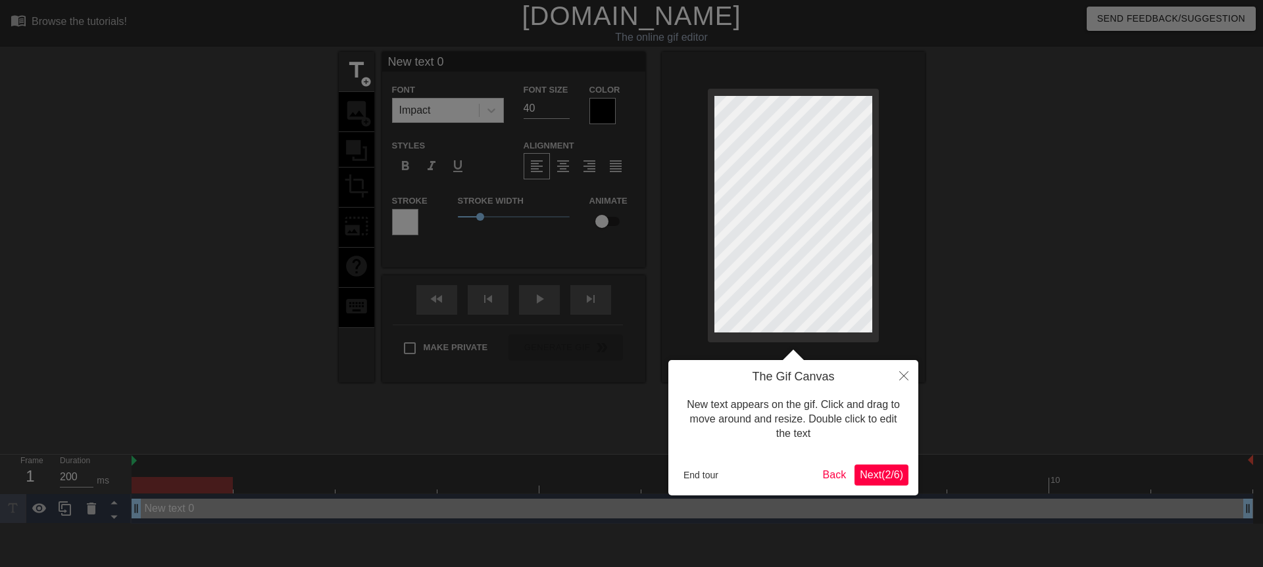
click at [871, 478] on span "Next ( 2 / 6 )" at bounding box center [880, 475] width 43 height 11
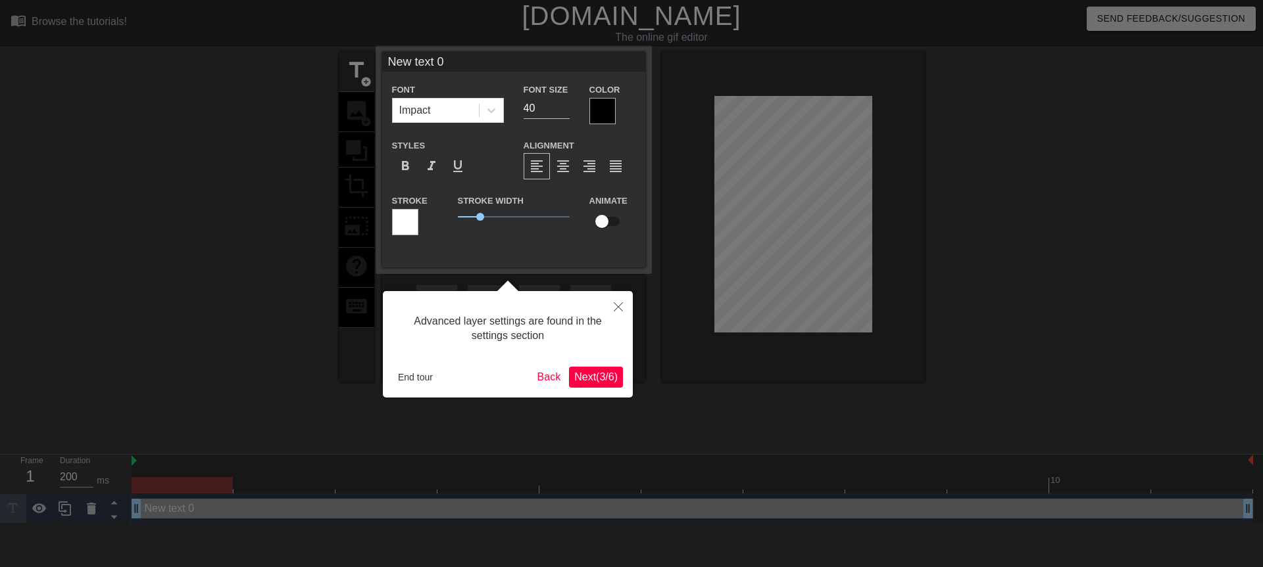
click at [600, 379] on span "Next ( 3 / 6 )" at bounding box center [595, 377] width 43 height 11
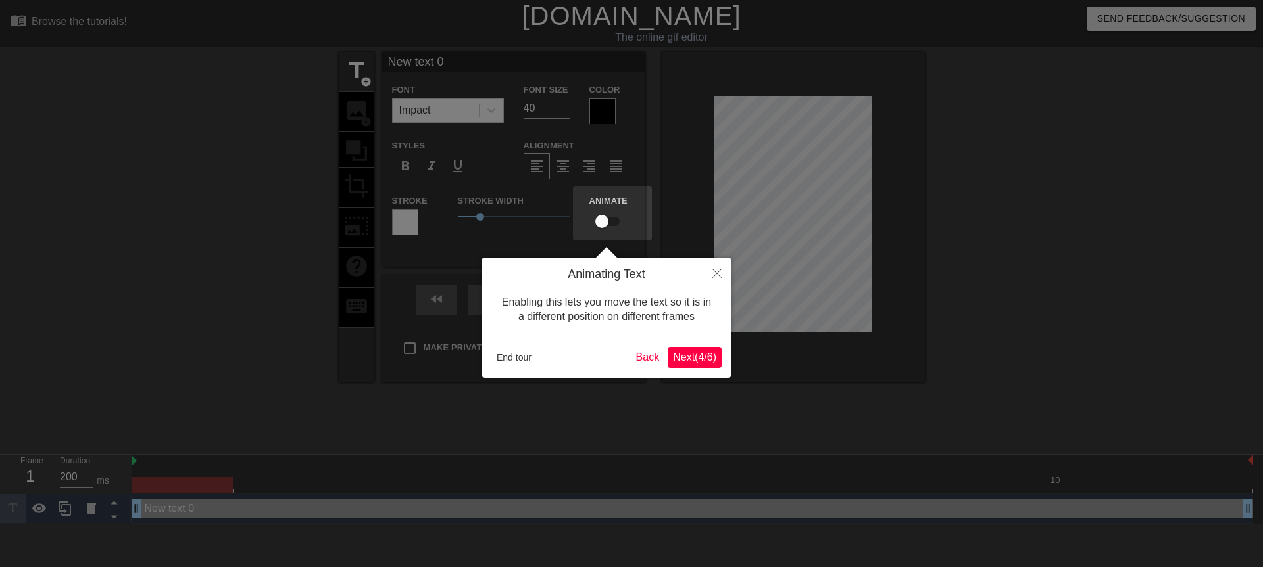
click at [673, 359] on span "Next ( 4 / 6 )" at bounding box center [694, 357] width 43 height 11
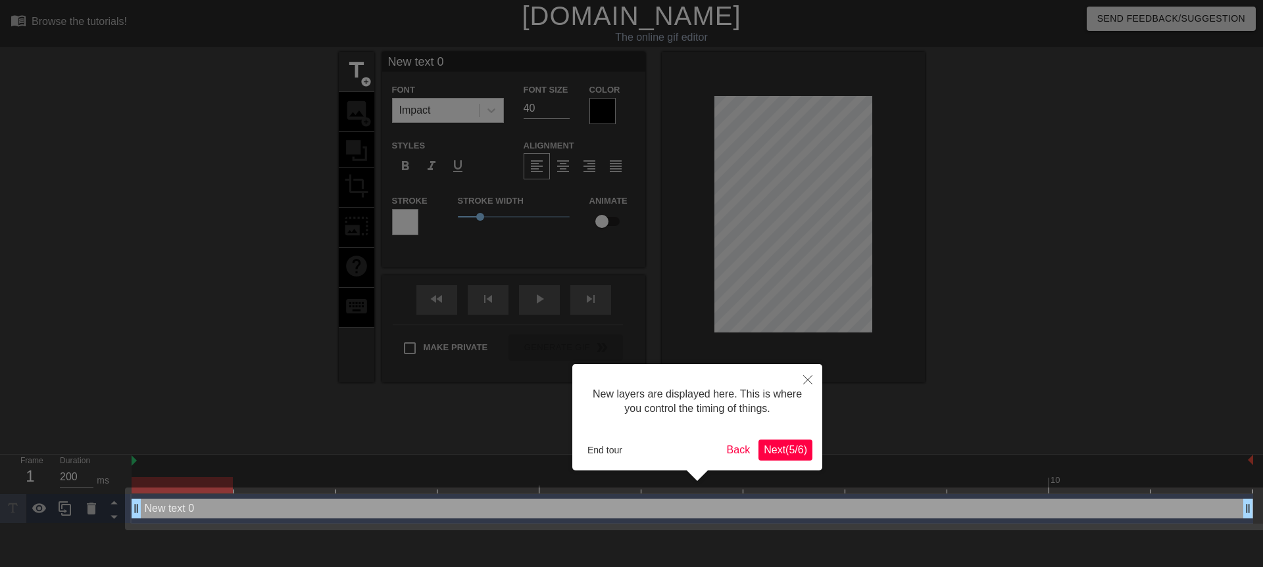
click at [772, 450] on span "Next ( 5 / 6 )" at bounding box center [784, 450] width 43 height 11
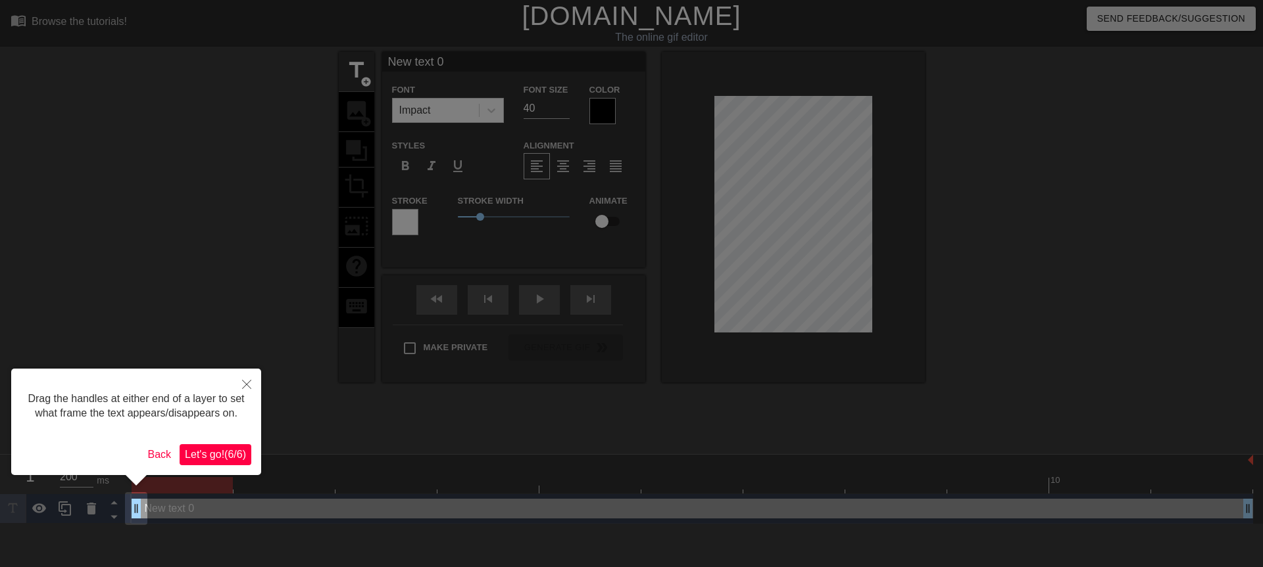
click at [247, 454] on button "Let's go! ( 6 / 6 )" at bounding box center [216, 455] width 72 height 21
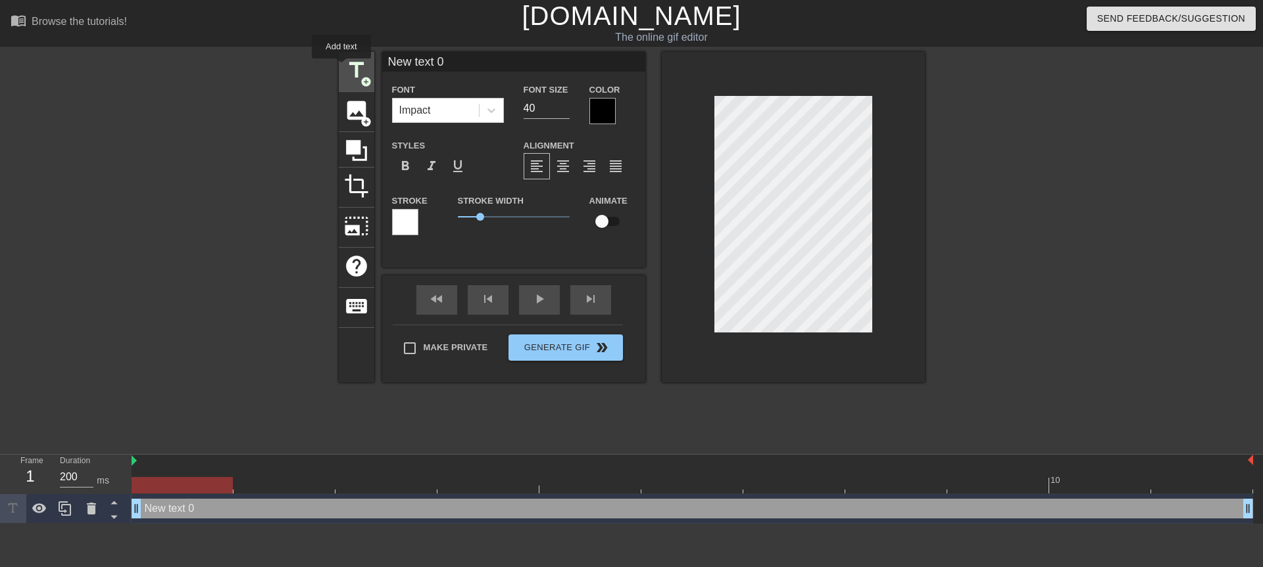
drag, startPoint x: 452, startPoint y: 68, endPoint x: 341, endPoint y: 68, distance: 110.5
click at [341, 68] on div "title add_circle image add_circle crop photo_size_select_large help keyboard Ne…" at bounding box center [632, 217] width 586 height 331
type input "早"
click at [606, 109] on div at bounding box center [602, 111] width 26 height 26
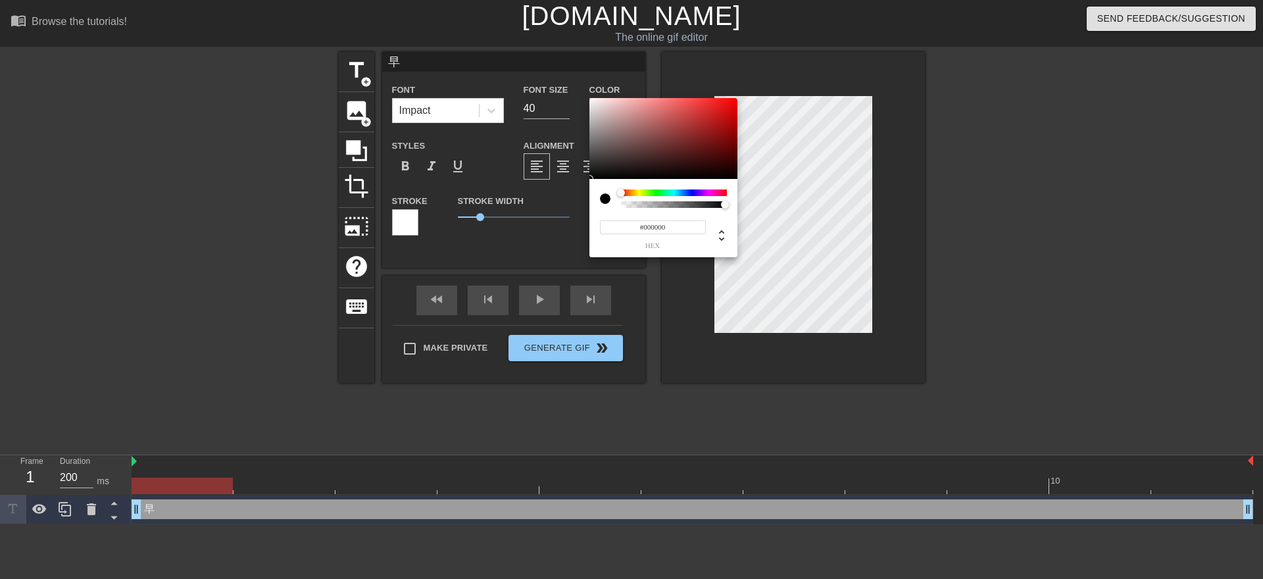
type input "#DD1010"
click at [726, 109] on div at bounding box center [663, 139] width 148 height 82
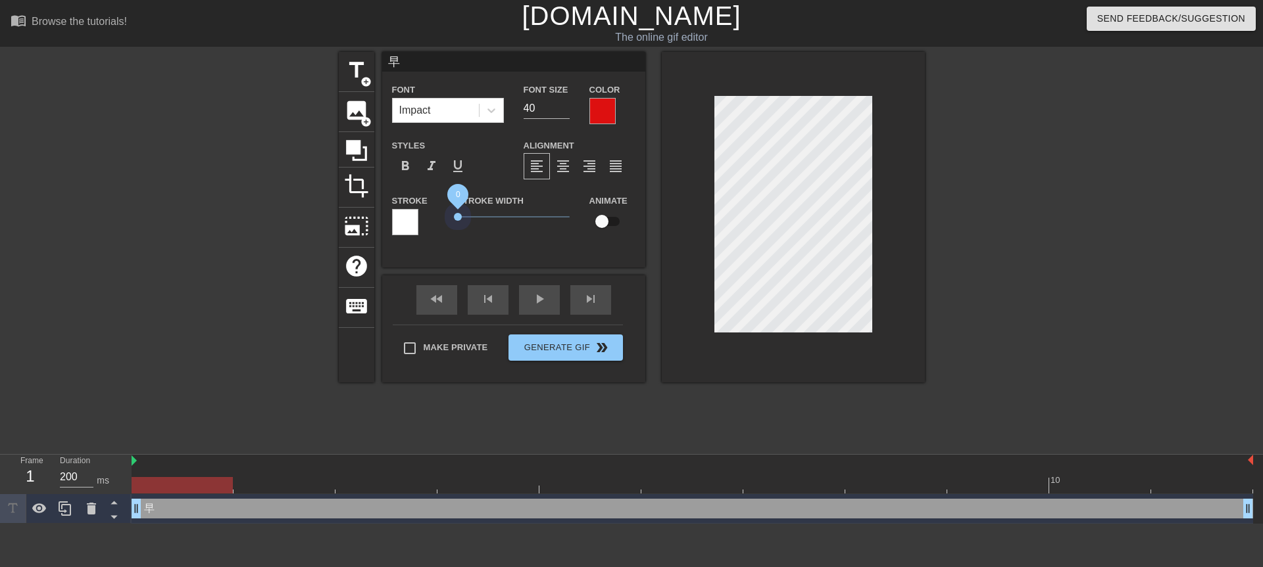
drag, startPoint x: 481, startPoint y: 221, endPoint x: 445, endPoint y: 225, distance: 36.4
click at [445, 225] on div "Stroke Stroke Width 0 Animate" at bounding box center [513, 220] width 263 height 55
click at [402, 164] on span "format_bold" at bounding box center [405, 166] width 16 height 16
click at [566, 103] on input "53" at bounding box center [546, 108] width 46 height 21
click at [565, 105] on input "54" at bounding box center [546, 108] width 46 height 21
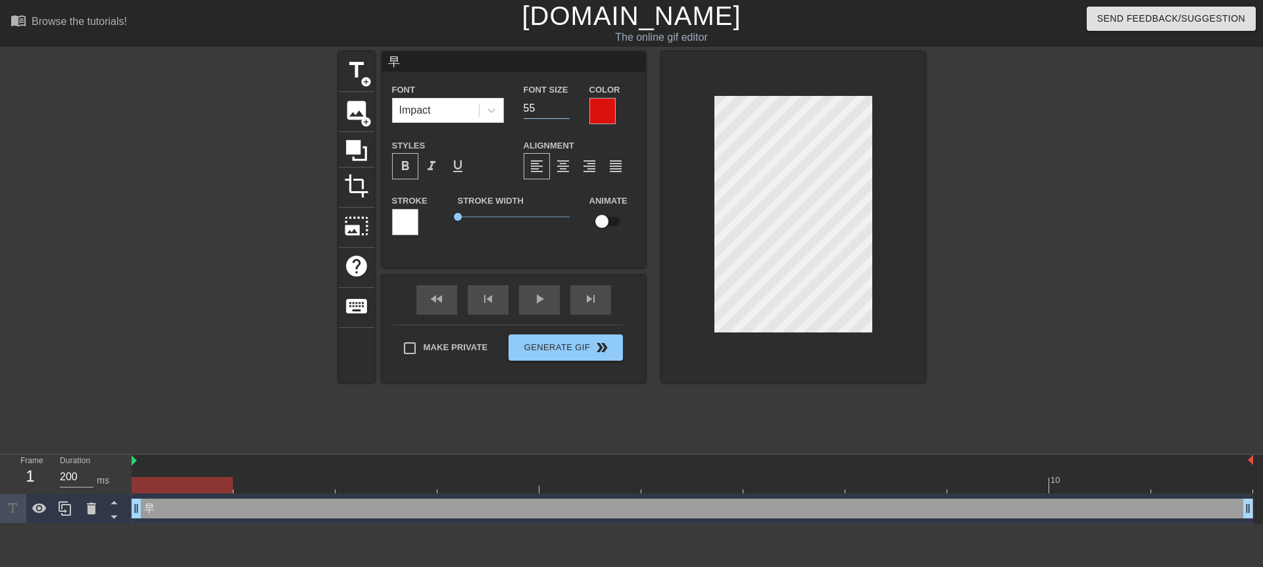
type input "55"
click at [565, 105] on input "55" at bounding box center [546, 108] width 46 height 21
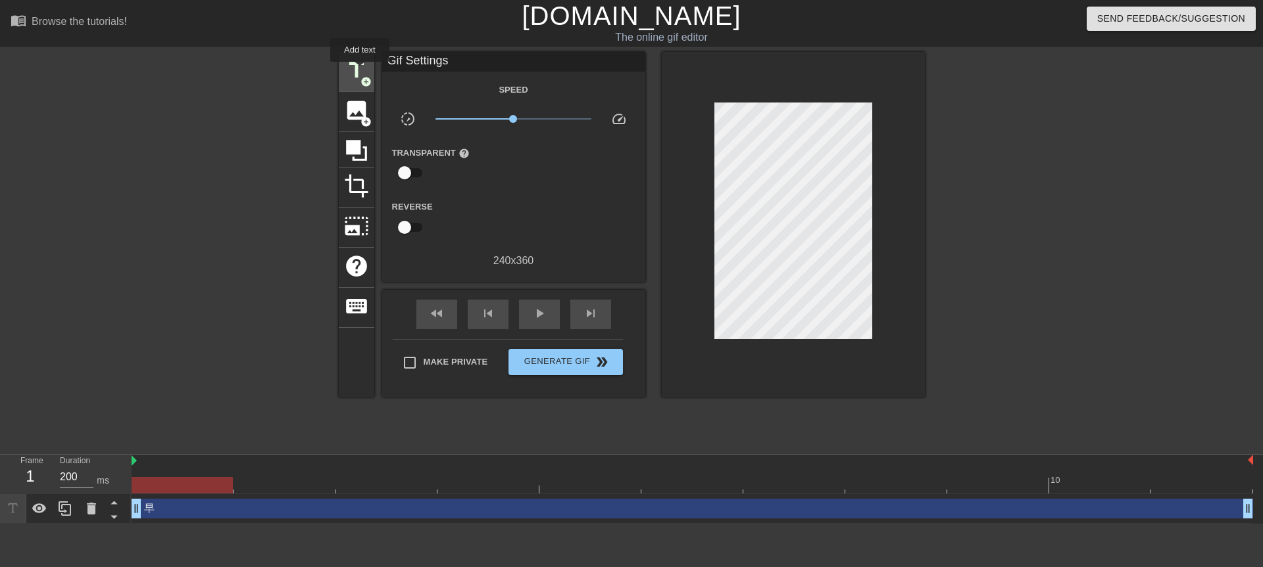
click at [360, 71] on span "title" at bounding box center [356, 70] width 25 height 25
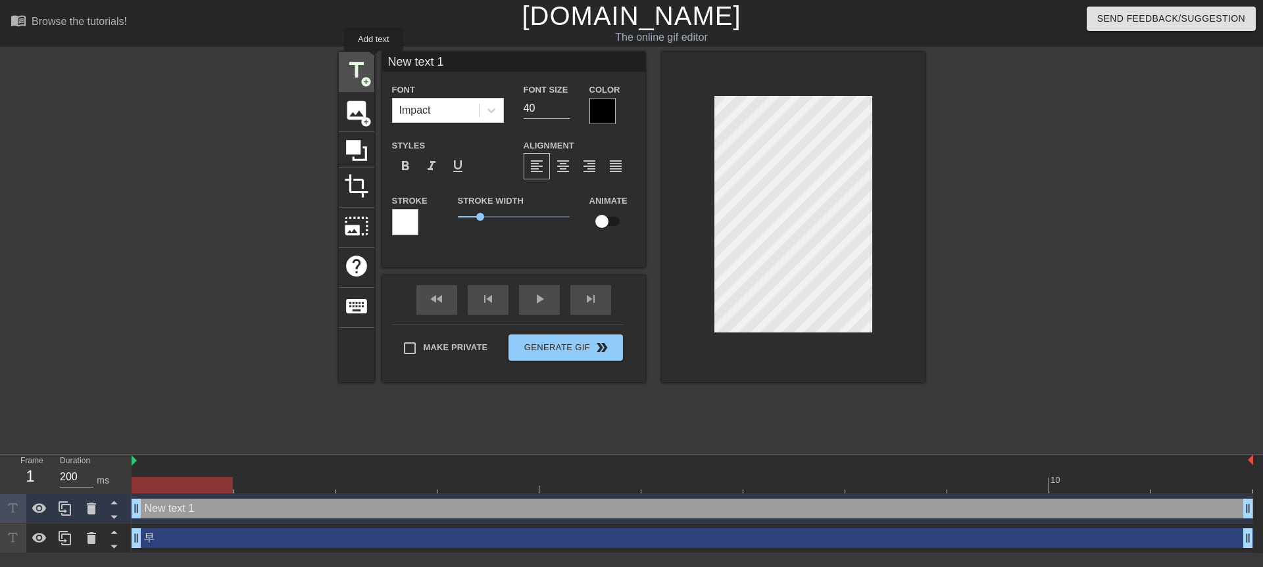
drag, startPoint x: 466, startPoint y: 69, endPoint x: 373, endPoint y: 60, distance: 93.8
click at [373, 60] on div "title add_circle image add_circle crop photo_size_select_large help keyboard Ne…" at bounding box center [632, 217] width 586 height 331
type input "安"
click at [607, 112] on div at bounding box center [602, 111] width 26 height 26
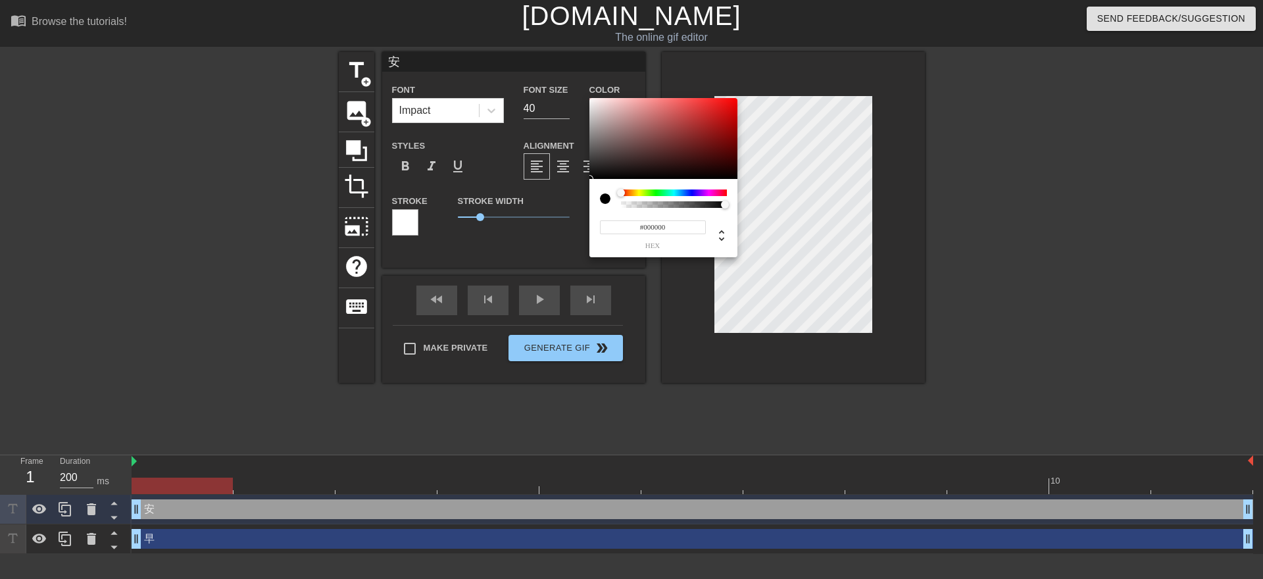
type input "#E10D0D"
click at [729, 107] on div at bounding box center [663, 139] width 148 height 82
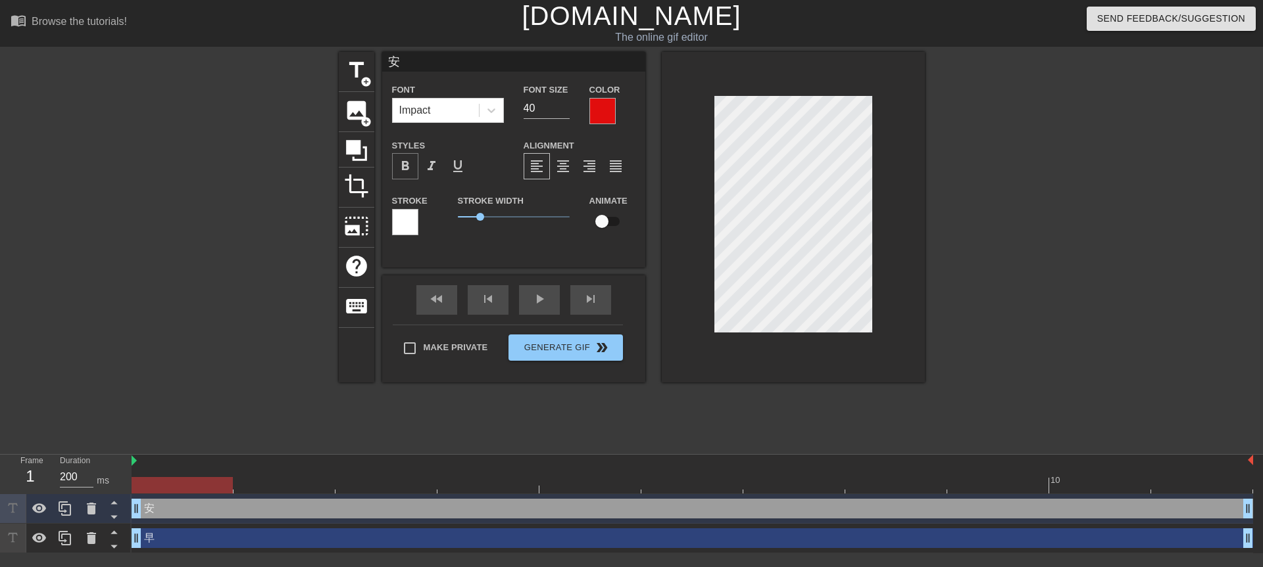
click at [408, 163] on span "format_bold" at bounding box center [405, 166] width 16 height 16
drag, startPoint x: 473, startPoint y: 214, endPoint x: 454, endPoint y: 218, distance: 19.4
click at [458, 218] on span "0.05" at bounding box center [514, 217] width 112 height 16
type input "50"
click at [567, 107] on input "50" at bounding box center [546, 108] width 46 height 21
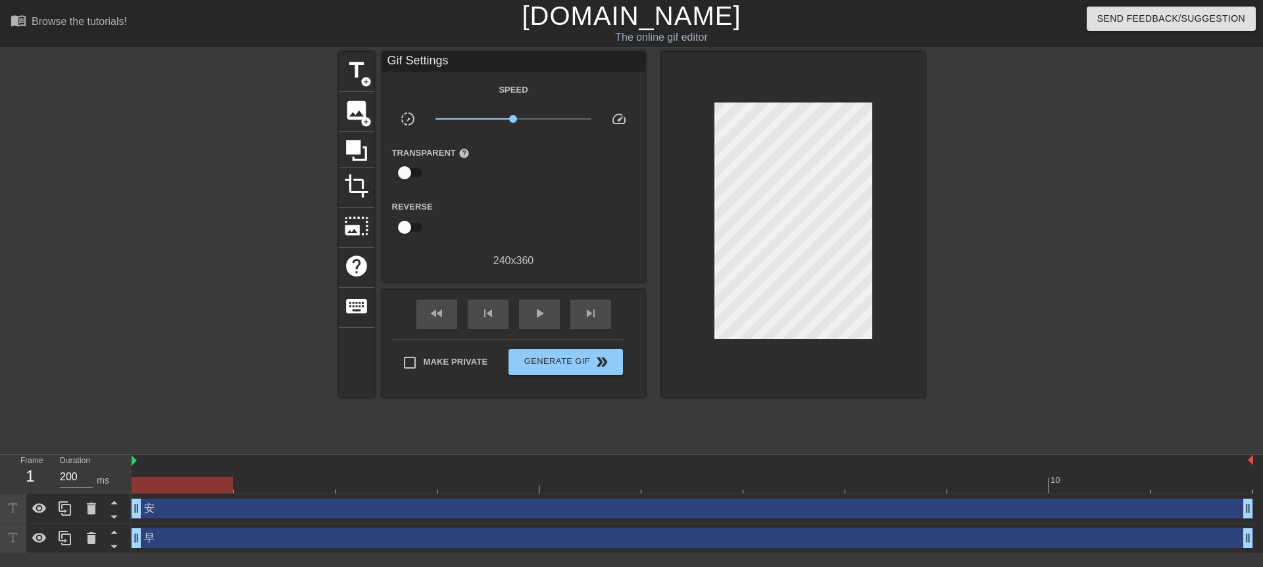
click at [685, 238] on div at bounding box center [793, 224] width 263 height 345
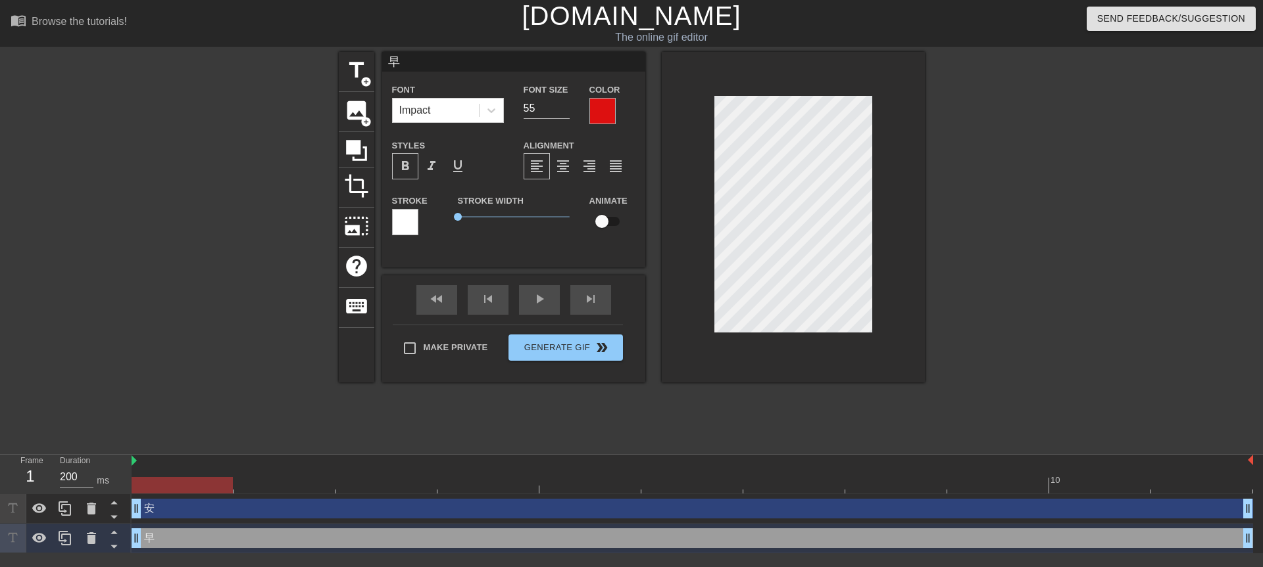
type input "安"
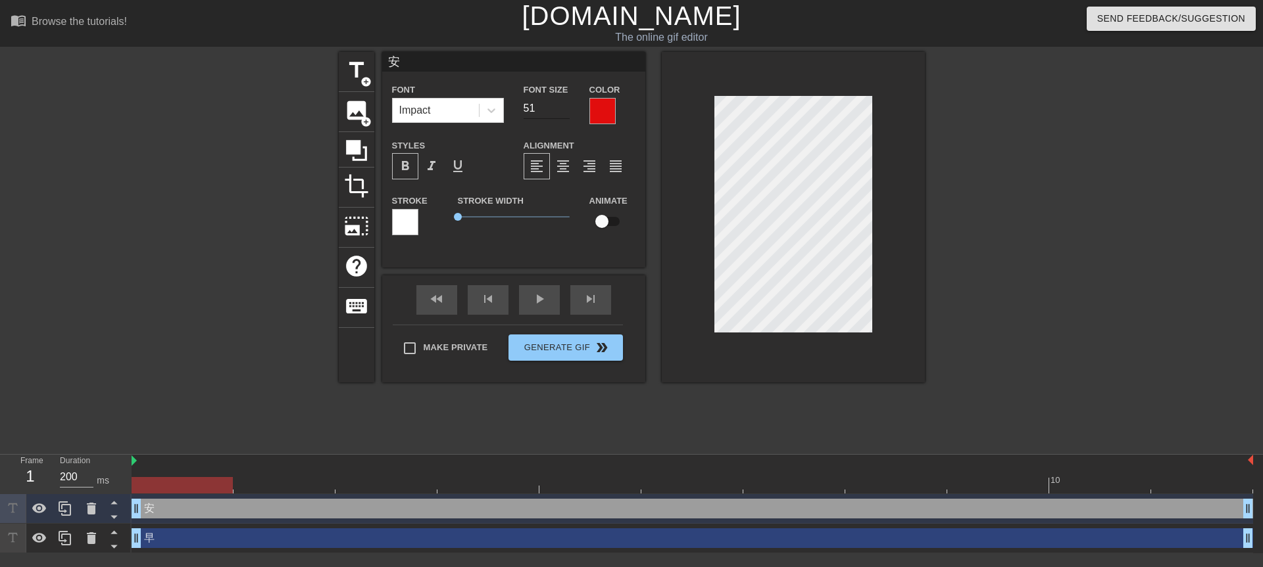
click at [569, 106] on input "51" at bounding box center [546, 108] width 46 height 21
click at [569, 106] on input "52" at bounding box center [546, 108] width 46 height 21
click at [569, 106] on input "53" at bounding box center [546, 108] width 46 height 21
type input "54"
click at [569, 106] on input "54" at bounding box center [546, 108] width 46 height 21
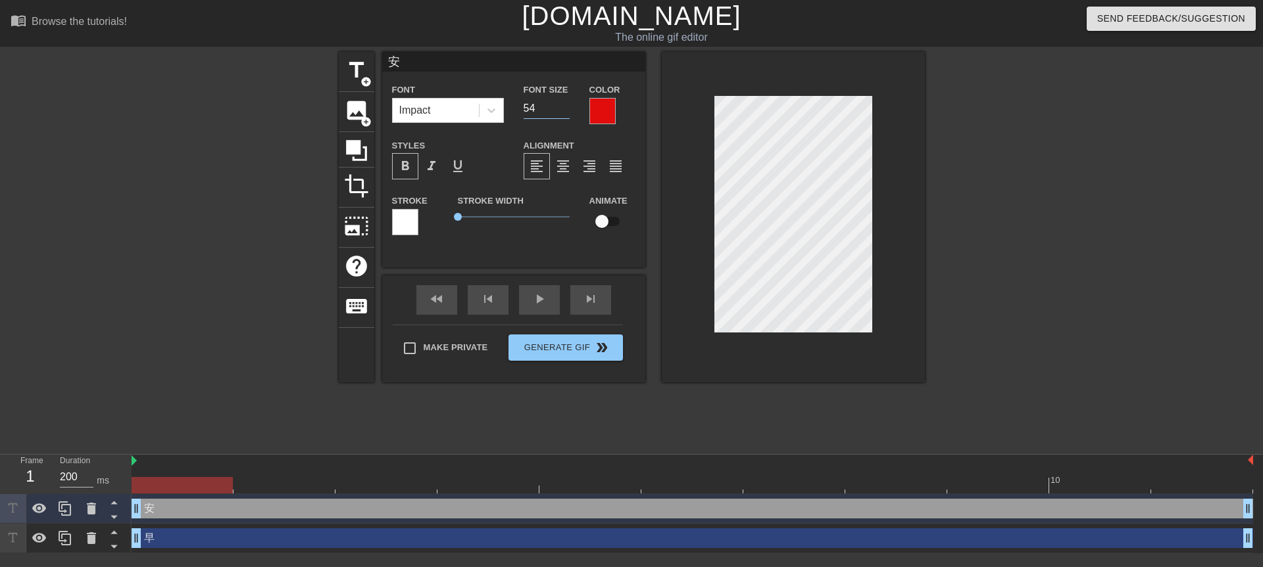
click at [570, 105] on div "Font Size 54" at bounding box center [547, 103] width 66 height 43
click at [680, 210] on div at bounding box center [793, 217] width 263 height 331
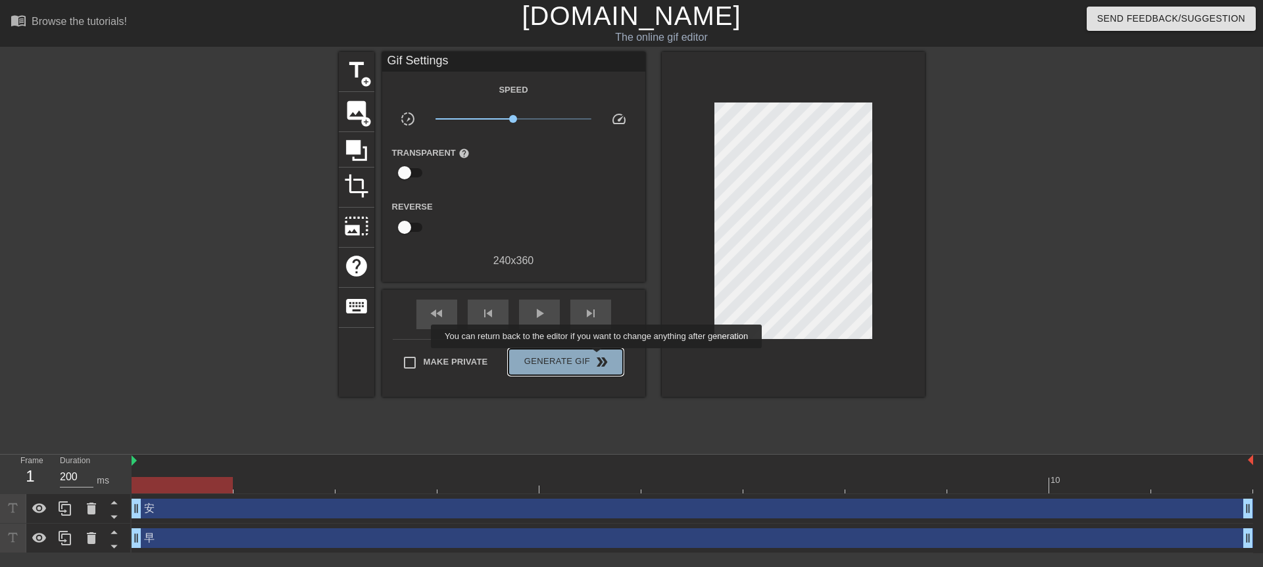
click at [598, 358] on span "double_arrow" at bounding box center [602, 362] width 16 height 16
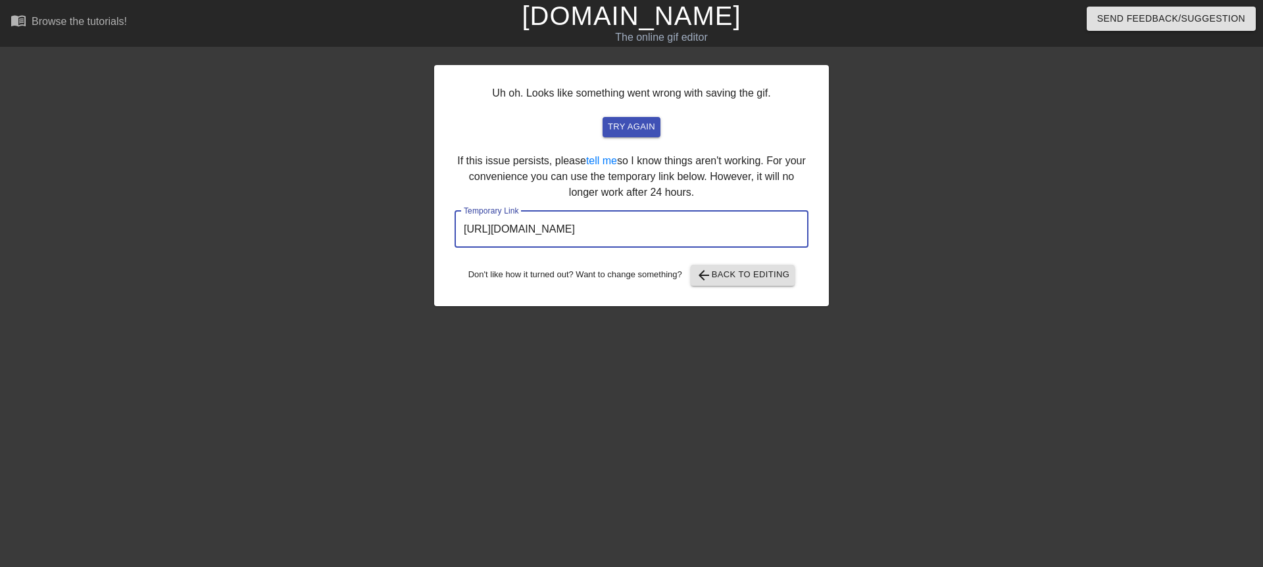
drag, startPoint x: 735, startPoint y: 223, endPoint x: 461, endPoint y: 223, distance: 273.6
click at [461, 223] on input "[URL][DOMAIN_NAME]" at bounding box center [631, 229] width 354 height 37
